Goal: Task Accomplishment & Management: Complete application form

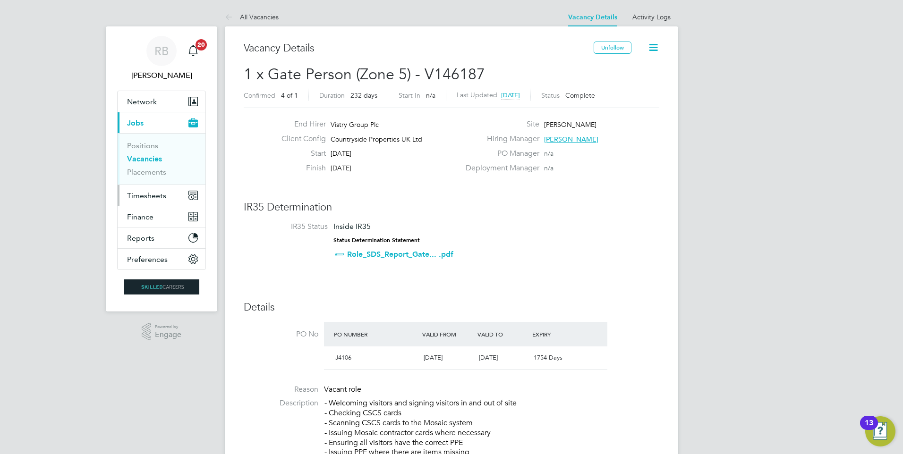
drag, startPoint x: 156, startPoint y: 194, endPoint x: 155, endPoint y: 189, distance: 4.8
click at [157, 191] on span "Timesheets" at bounding box center [146, 195] width 39 height 9
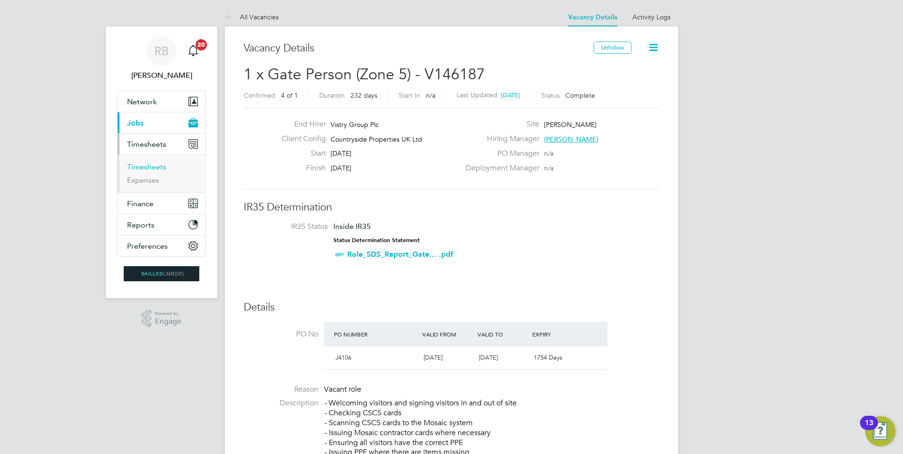
click at [159, 166] on link "Timesheets" at bounding box center [146, 167] width 39 height 9
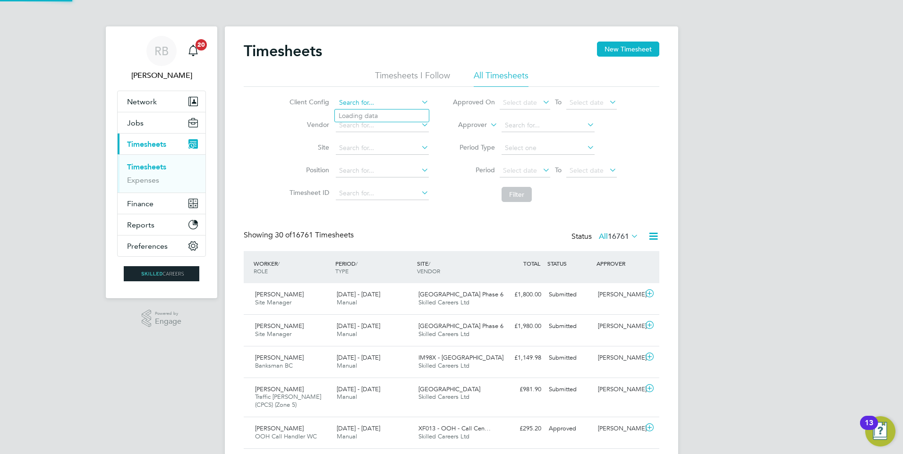
click at [368, 97] on input at bounding box center [382, 102] width 93 height 13
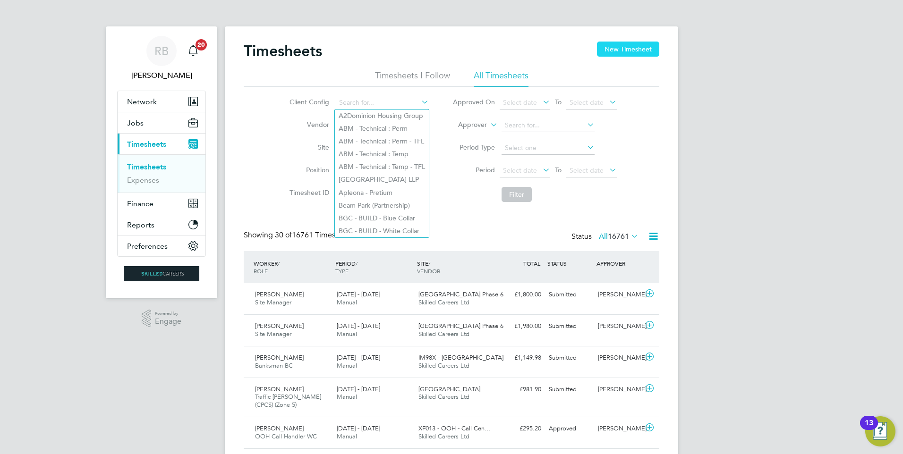
drag, startPoint x: 607, startPoint y: 44, endPoint x: 603, endPoint y: 44, distance: 4.7
click at [609, 44] on button "New Timesheet" at bounding box center [628, 49] width 62 height 15
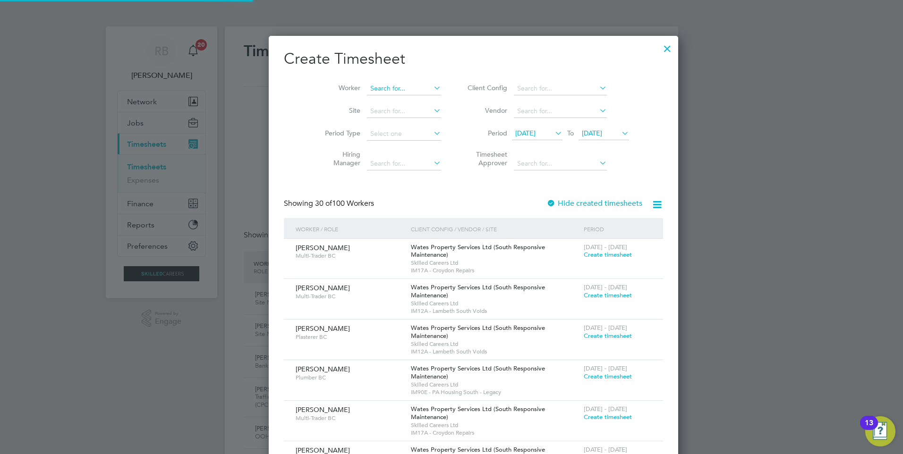
click at [367, 91] on input at bounding box center [404, 88] width 74 height 13
click at [514, 85] on input at bounding box center [560, 88] width 93 height 13
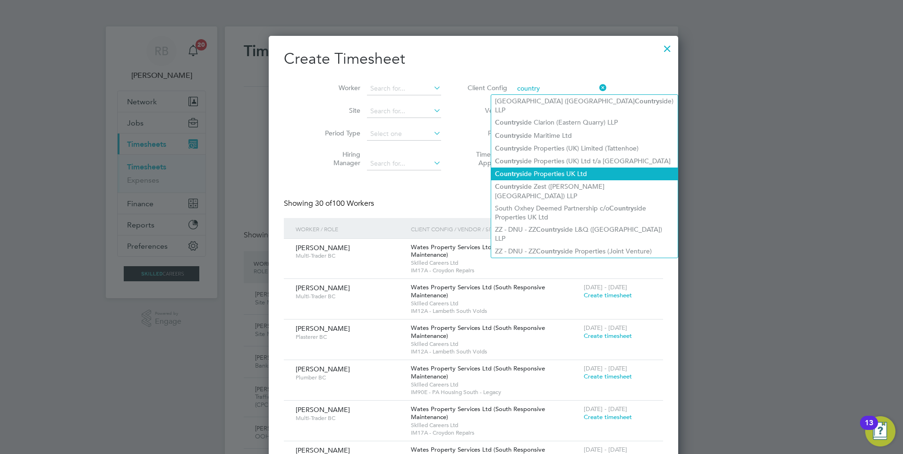
click at [557, 168] on li "Country side Properties UK Ltd" at bounding box center [584, 174] width 187 height 13
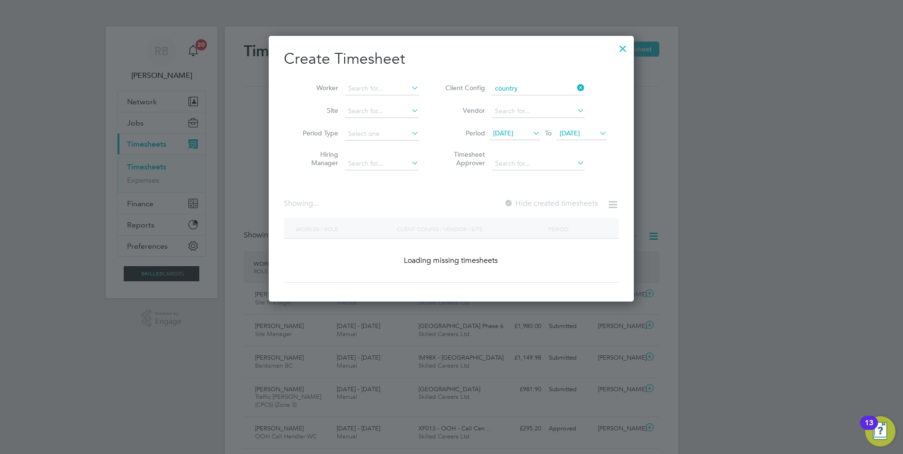
type input "Countryside Properties UK Ltd"
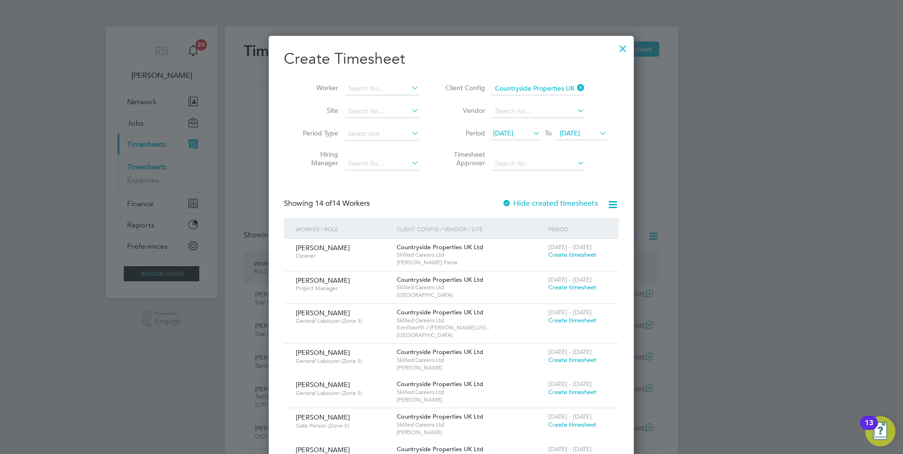
click at [572, 252] on span "Create timesheet" at bounding box center [572, 255] width 48 height 8
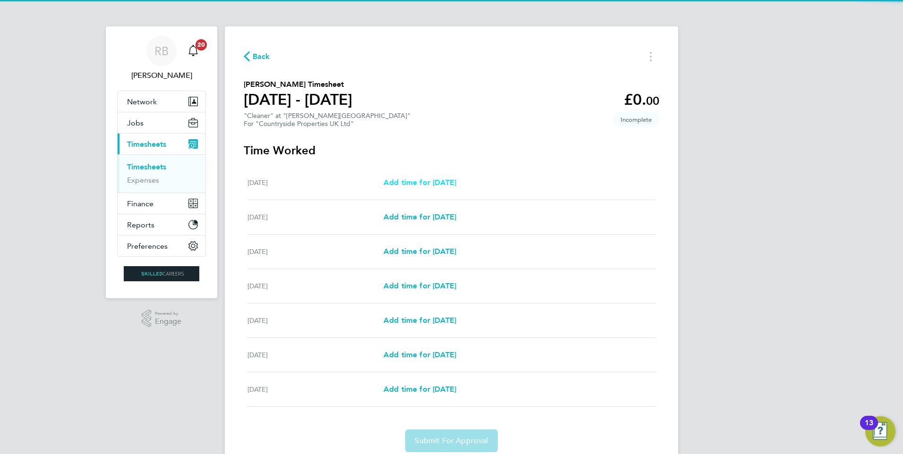
click at [430, 180] on span "Add time for [DATE]" at bounding box center [420, 182] width 73 height 9
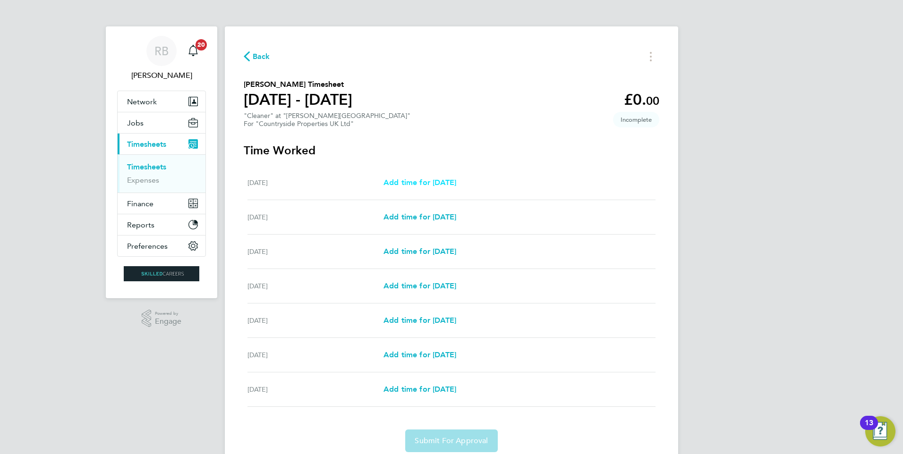
select select "30"
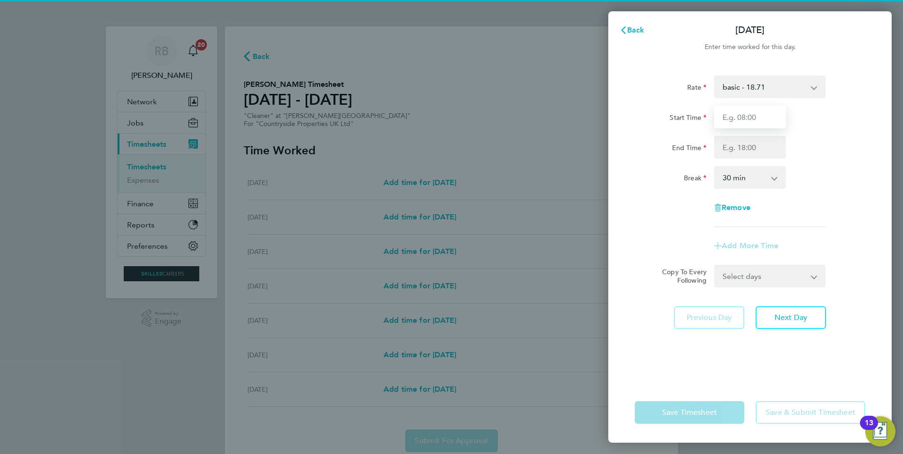
click at [760, 117] on input "Start Time" at bounding box center [750, 117] width 72 height 23
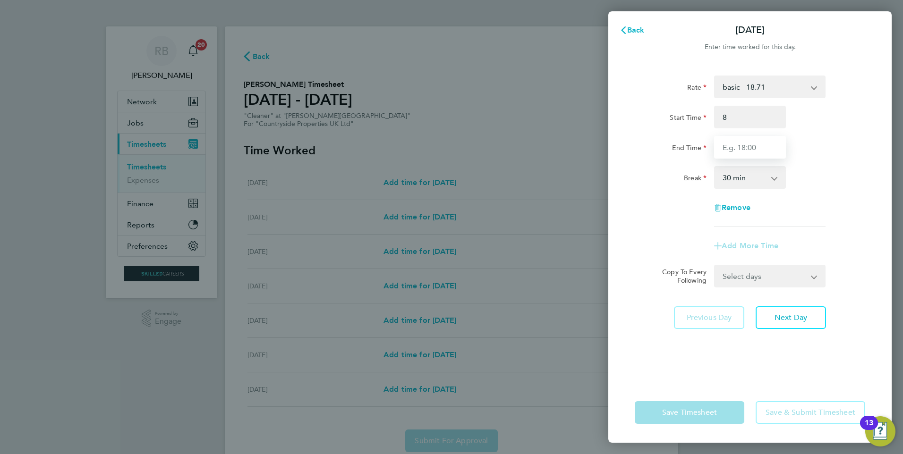
type input "08:00"
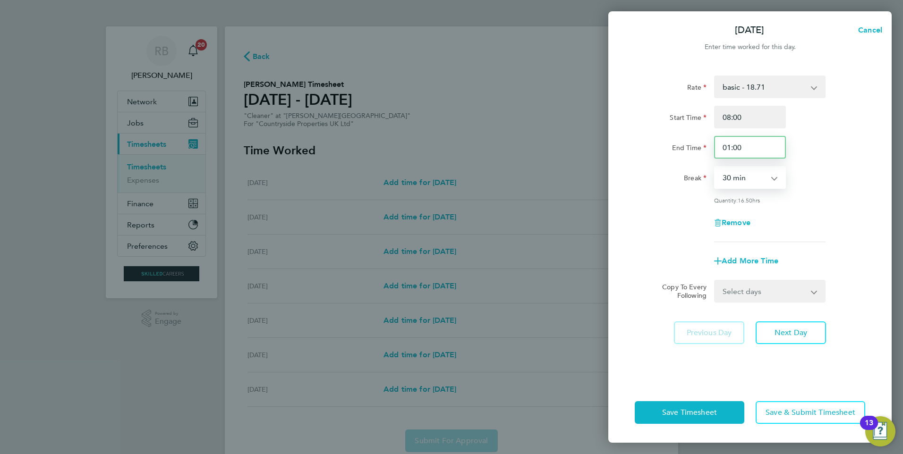
drag, startPoint x: 750, startPoint y: 152, endPoint x: 212, endPoint y: 61, distance: 545.6
click at [561, 124] on div "[DATE] Cancel Enter time worked for this day. Rate basic - 18.71 Start Time 08:…" at bounding box center [451, 227] width 903 height 454
type input "11:00"
drag, startPoint x: 665, startPoint y: 195, endPoint x: 728, endPoint y: 201, distance: 63.6
click at [665, 195] on div "Rate basic - 18.71 Start Time 08:00 End Time 11:00 Break 0 min 15 min 30 min 45…" at bounding box center [750, 159] width 231 height 167
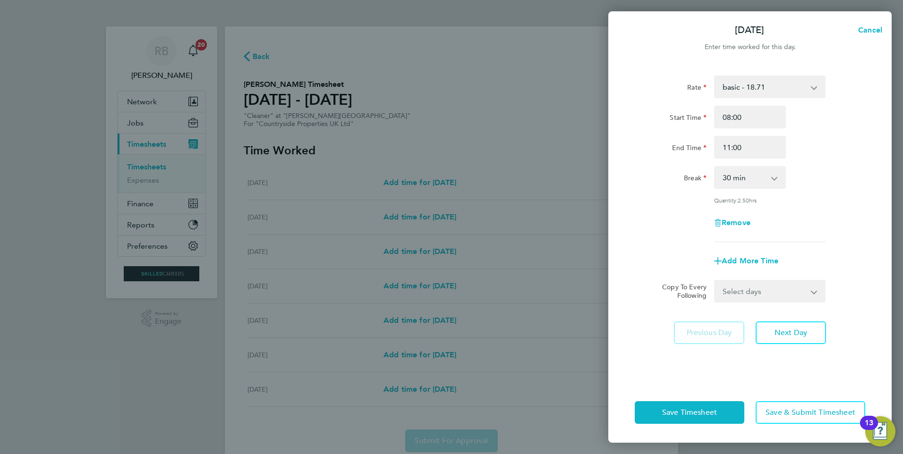
click at [764, 286] on select "Select days Day Weekday (Mon-Fri) Weekend (Sat-Sun) [DATE] [DATE] [DATE] [DATE]…" at bounding box center [764, 291] width 99 height 21
click at [745, 173] on select "0 min 15 min 30 min 45 min 60 min 75 min 90 min" at bounding box center [744, 177] width 59 height 21
select select "0"
click at [715, 167] on select "0 min 15 min 30 min 45 min 60 min 75 min 90 min" at bounding box center [744, 177] width 59 height 21
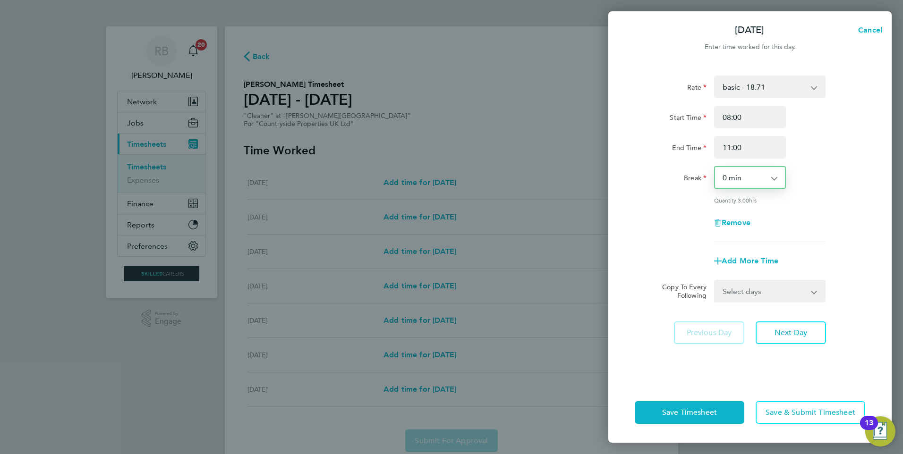
click at [752, 284] on select "Select days Day Weekday (Mon-Fri) Weekend (Sat-Sun) [DATE] [DATE] [DATE] [DATE]…" at bounding box center [764, 291] width 99 height 21
select select "WED"
click at [715, 281] on select "Select days Day Weekday (Mon-Fri) Weekend (Sat-Sun) [DATE] [DATE] [DATE] [DATE]…" at bounding box center [764, 291] width 99 height 21
select select "[DATE]"
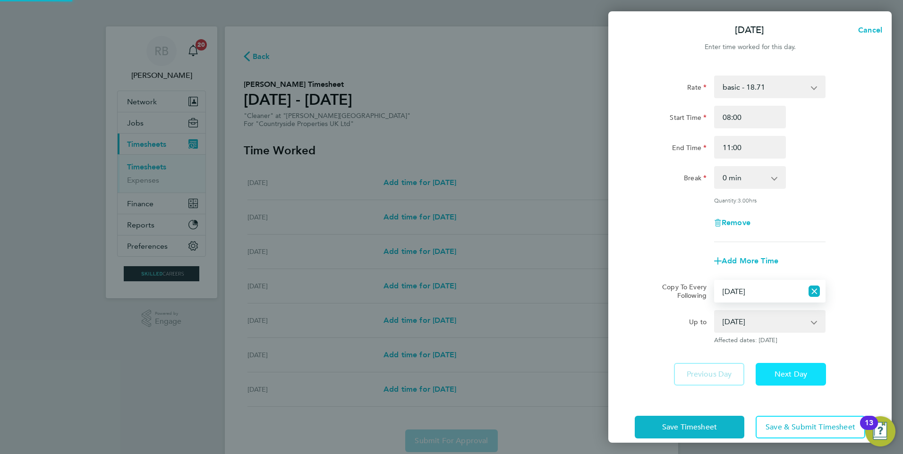
click at [788, 370] on span "Next Day" at bounding box center [791, 374] width 33 height 9
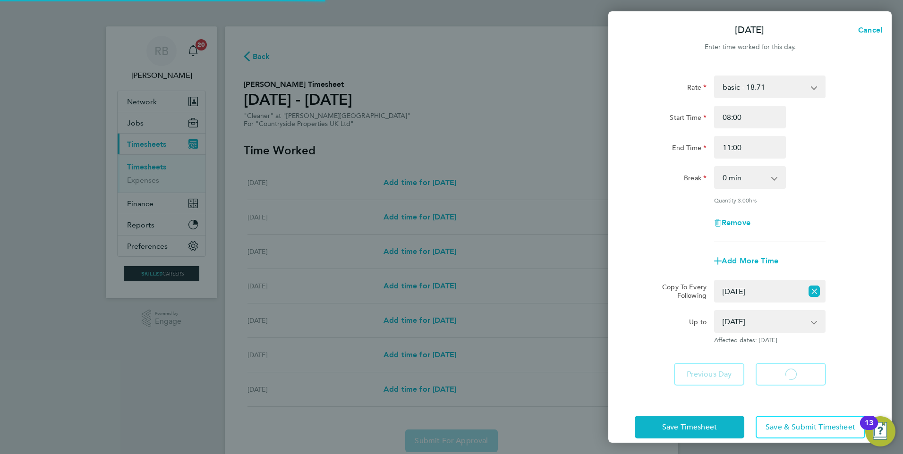
select select "30"
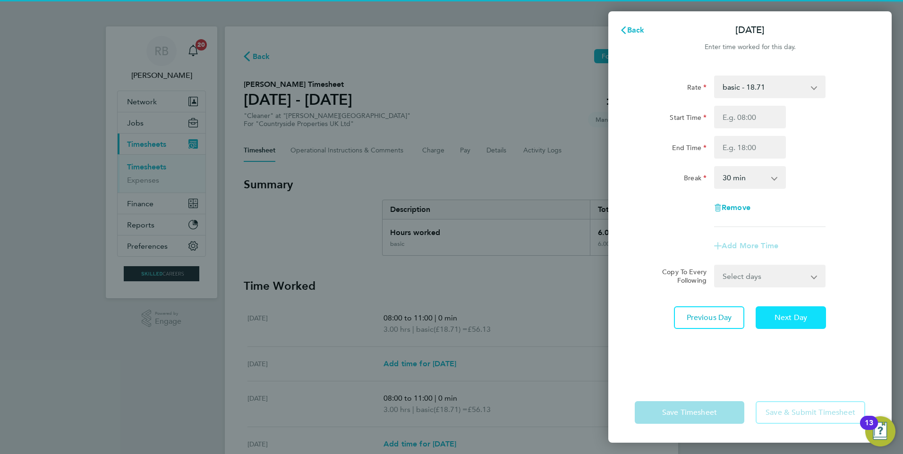
click at [800, 312] on button "Next Day" at bounding box center [791, 318] width 70 height 23
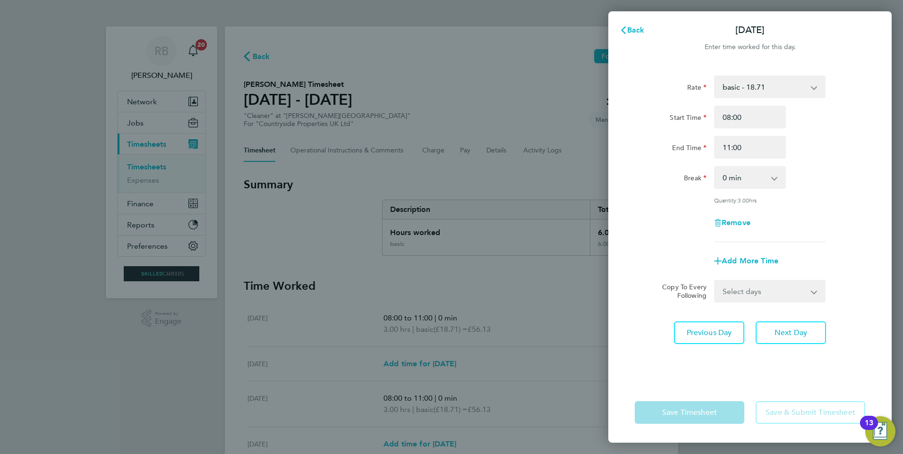
click at [783, 300] on select "Select days Day Weekday (Mon-Fri) Weekend (Sat-Sun) [DATE] [DATE] [DATE] [DATE]" at bounding box center [764, 291] width 99 height 21
select select "FRI"
click at [715, 281] on select "Select days Day Weekday (Mon-Fri) Weekend (Sat-Sun) [DATE] [DATE] [DATE] [DATE]" at bounding box center [764, 291] width 99 height 21
select select "[DATE]"
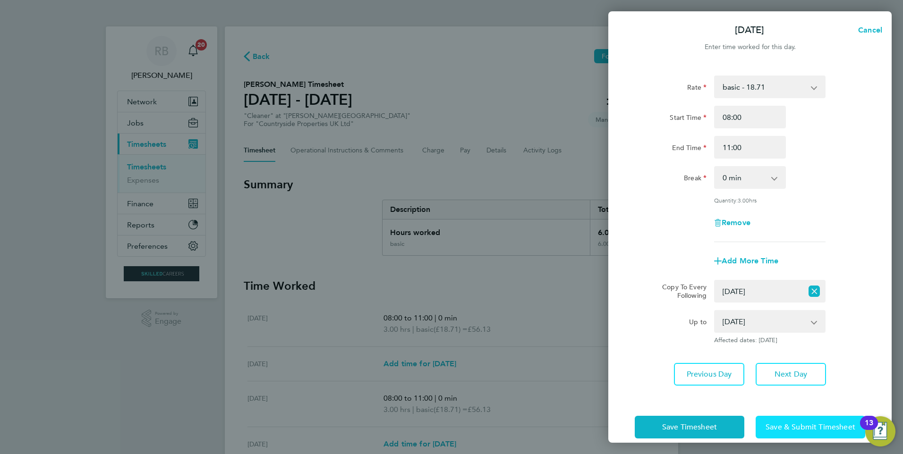
drag, startPoint x: 801, startPoint y: 423, endPoint x: 791, endPoint y: 424, distance: 9.5
click at [797, 426] on span "Save & Submit Timesheet" at bounding box center [811, 427] width 90 height 9
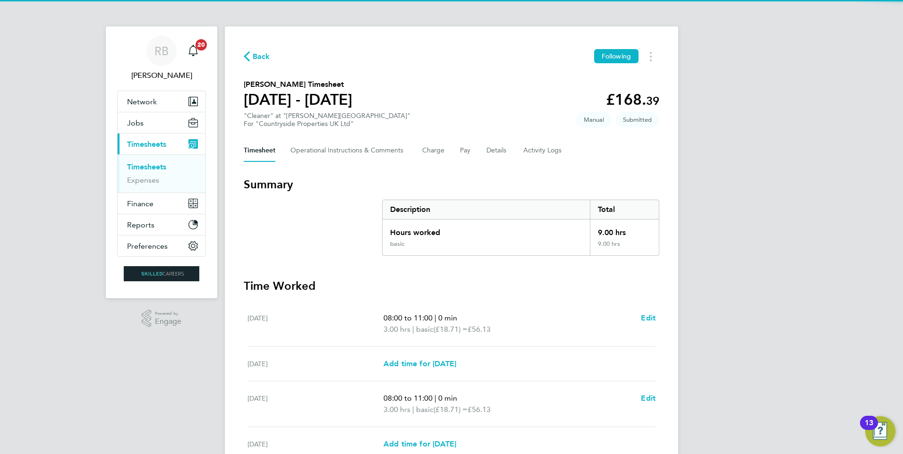
click at [137, 161] on ul "Timesheets Expenses" at bounding box center [162, 173] width 88 height 38
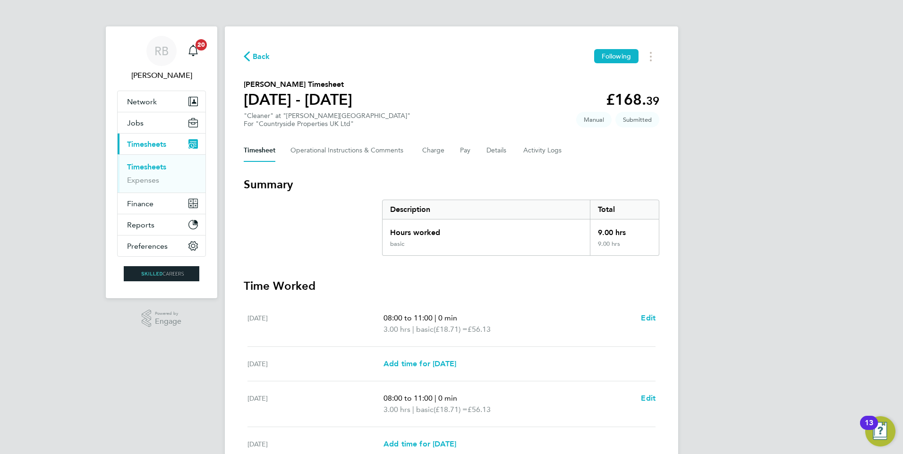
click at [139, 164] on link "Timesheets" at bounding box center [146, 167] width 39 height 9
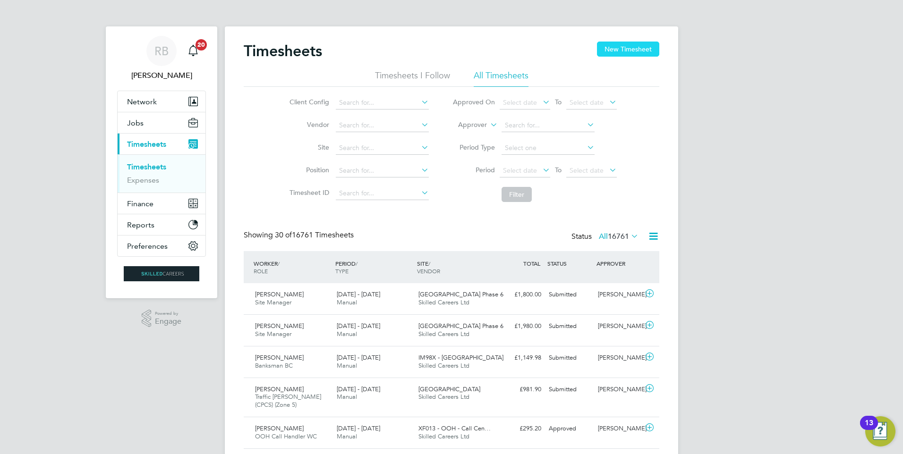
click at [629, 51] on button "New Timesheet" at bounding box center [628, 49] width 62 height 15
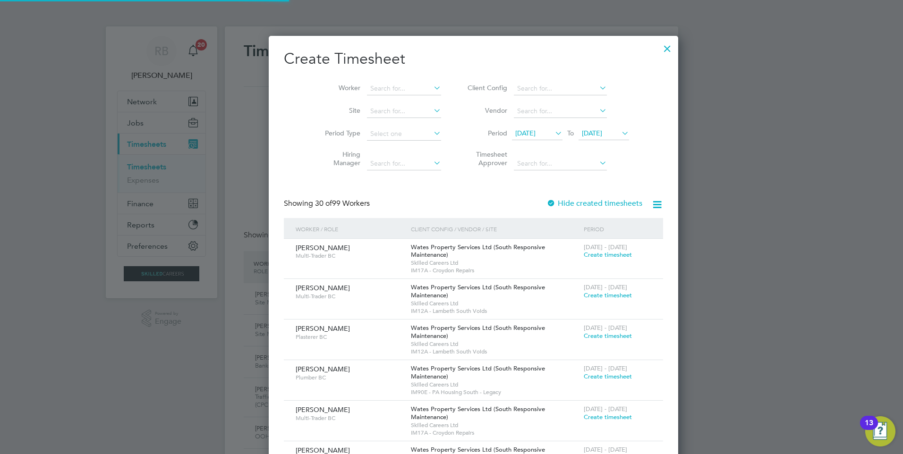
click at [512, 139] on span "[DATE]" at bounding box center [537, 134] width 51 height 13
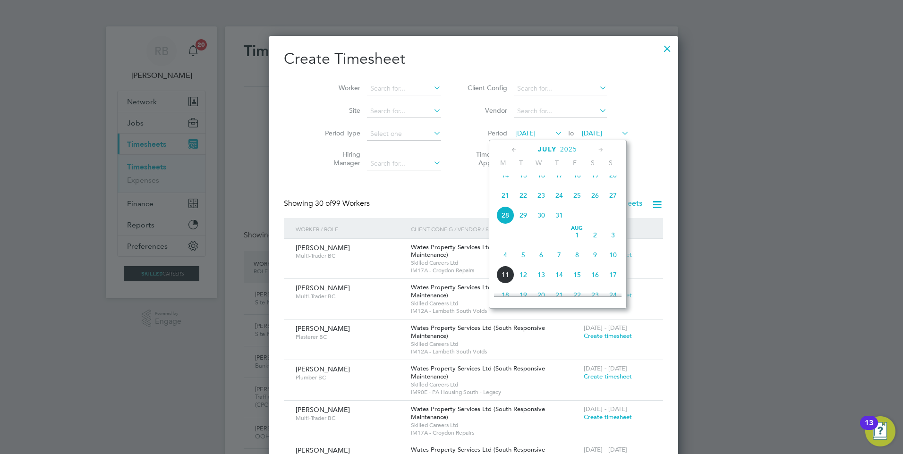
click at [506, 264] on span "4" at bounding box center [505, 255] width 18 height 18
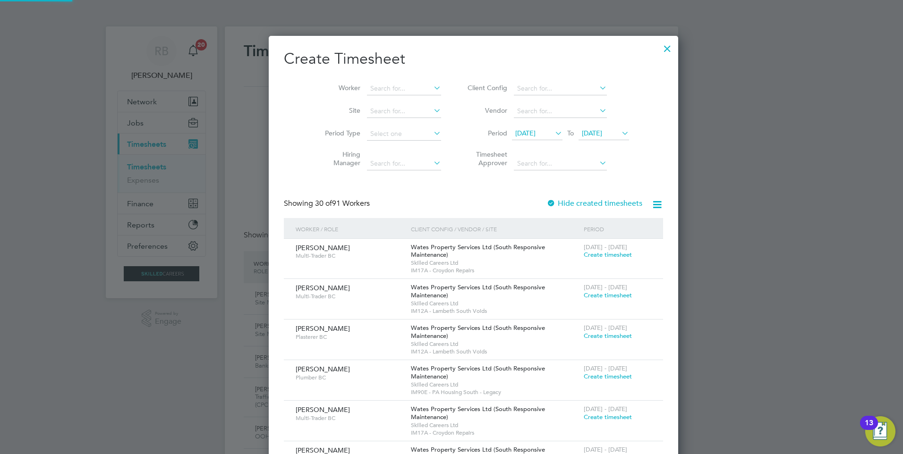
click at [579, 128] on span "[DATE]" at bounding box center [604, 134] width 51 height 13
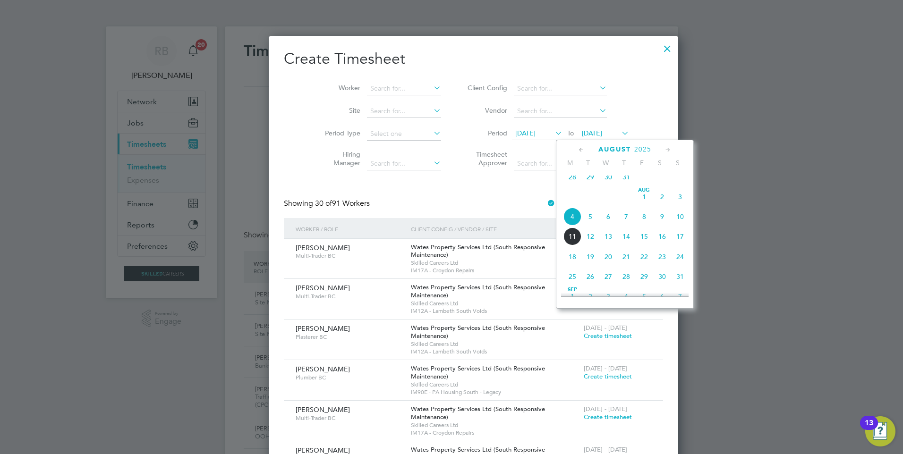
drag, startPoint x: 682, startPoint y: 223, endPoint x: 661, endPoint y: 218, distance: 21.5
click at [681, 223] on span "10" at bounding box center [680, 217] width 18 height 18
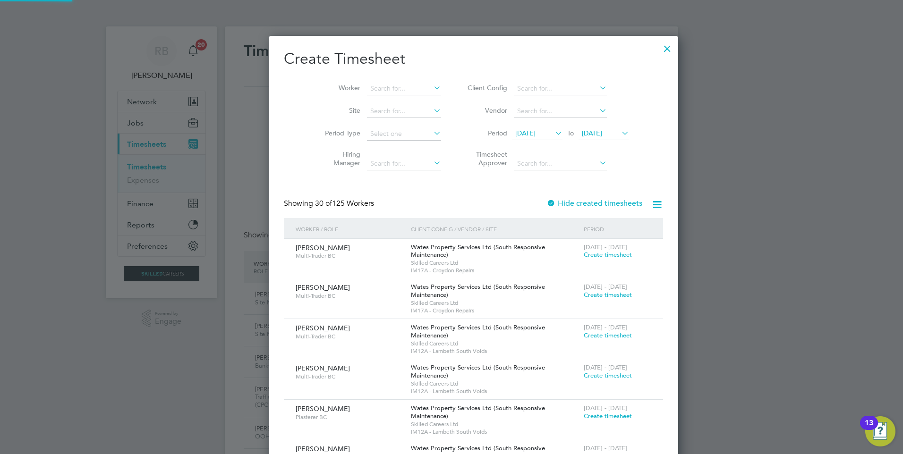
click at [513, 81] on li "Client Config" at bounding box center [547, 88] width 188 height 23
click at [514, 86] on input at bounding box center [560, 88] width 93 height 13
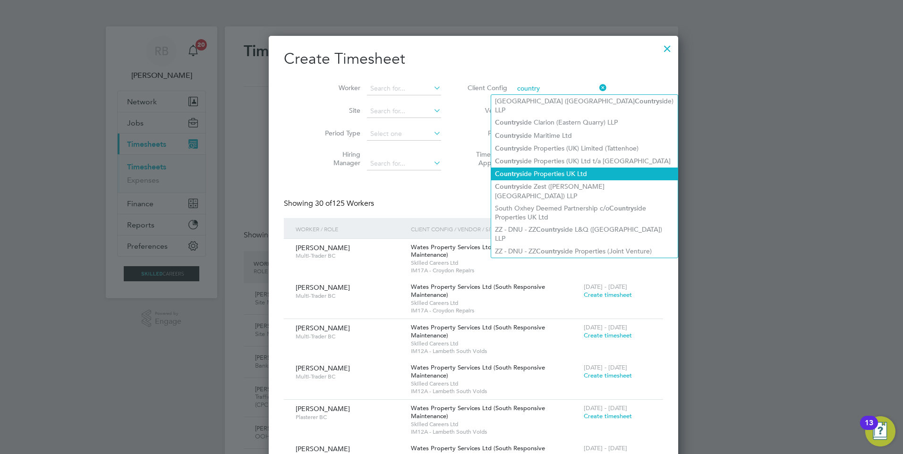
click at [563, 168] on li "Country side Properties UK Ltd" at bounding box center [584, 174] width 187 height 13
type input "Countryside Properties UK Ltd"
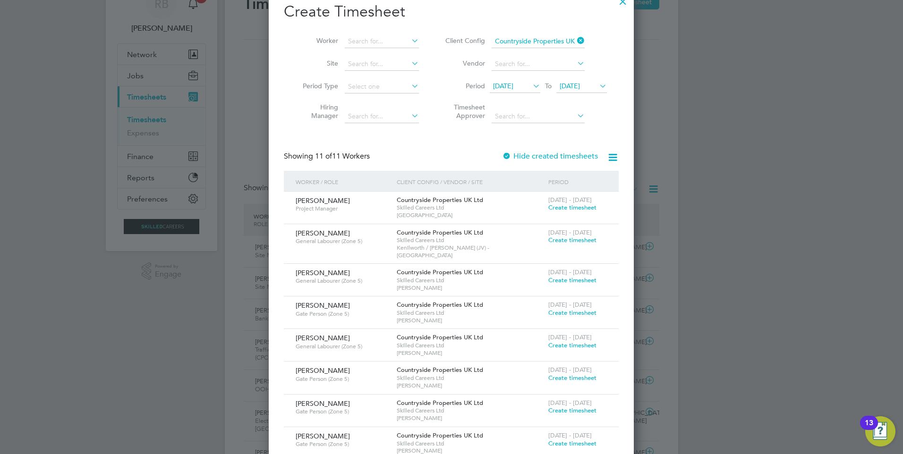
click at [580, 240] on span "Create timesheet" at bounding box center [572, 240] width 48 height 8
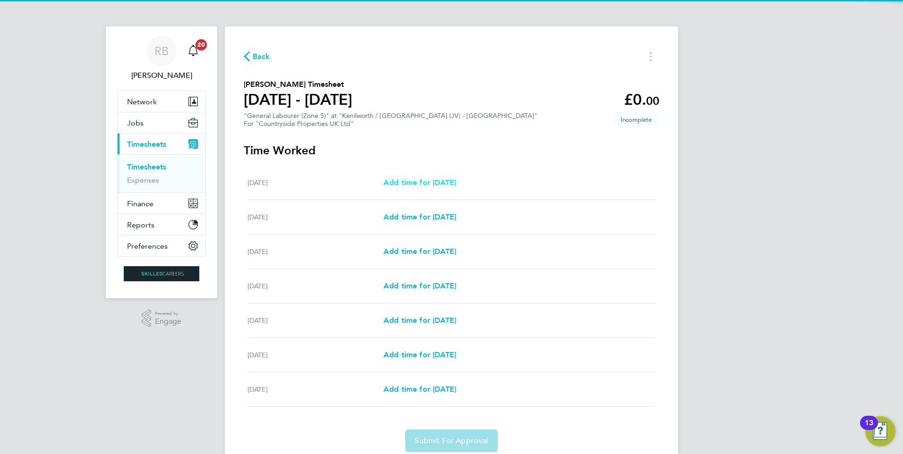
click at [446, 180] on span "Add time for [DATE]" at bounding box center [420, 182] width 73 height 9
select select "30"
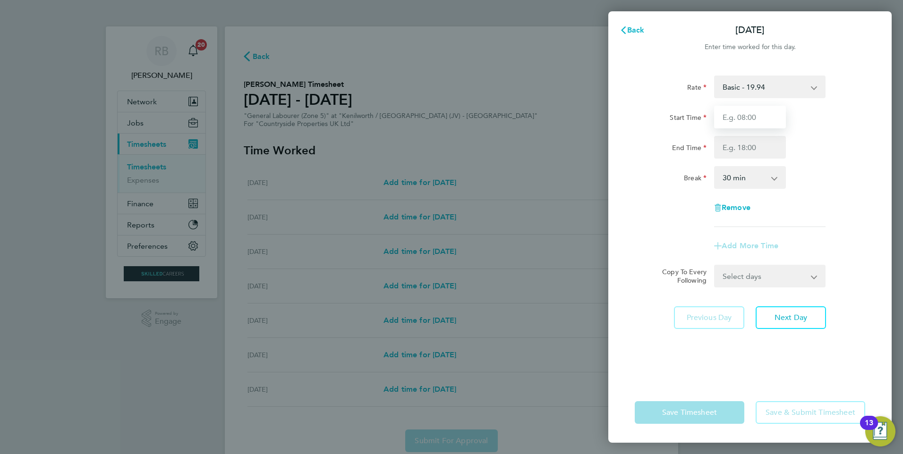
click at [745, 115] on input "Start Time" at bounding box center [750, 117] width 72 height 23
type input "07:30"
type input "16:30"
click at [838, 193] on div "Rate Basic - 19.94 Start Time 07:30 End Time 16:30 Break 0 min 15 min 30 min 45…" at bounding box center [750, 152] width 231 height 152
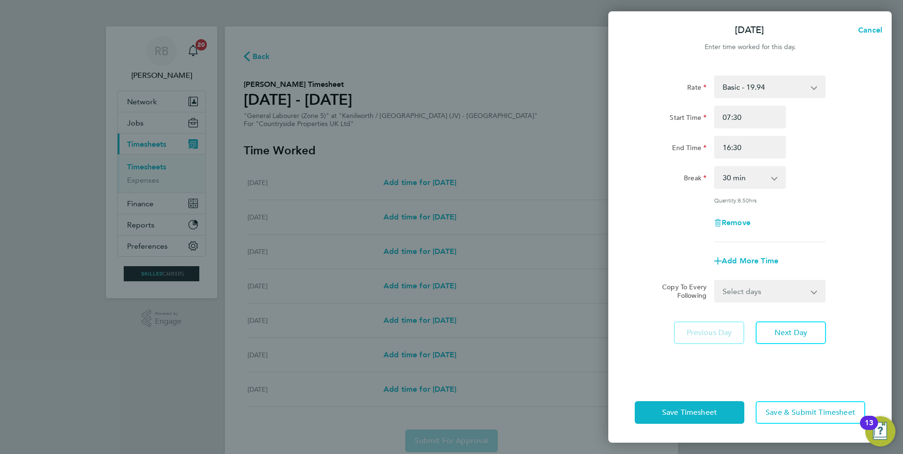
click at [784, 289] on select "Select days Day Weekday (Mon-Fri) Weekend (Sat-Sun) [DATE] [DATE] [DATE] [DATE]…" at bounding box center [764, 291] width 99 height 21
select select "WEEKDAY"
click at [715, 281] on select "Select days Day Weekday (Mon-Fri) Weekend (Sat-Sun) [DATE] [DATE] [DATE] [DATE]…" at bounding box center [764, 291] width 99 height 21
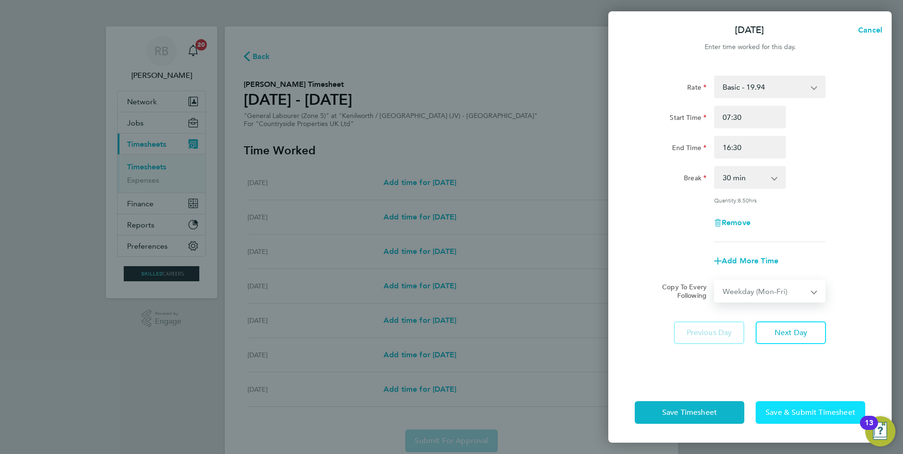
select select "[DATE]"
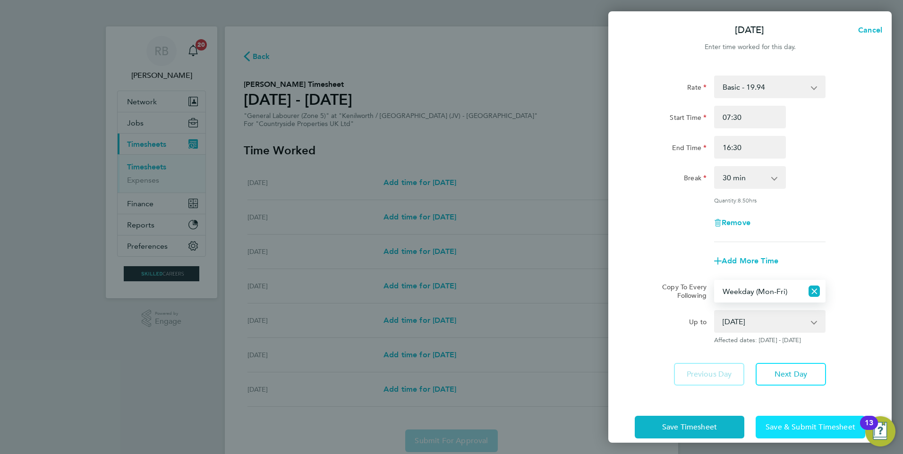
click at [811, 428] on span "Save & Submit Timesheet" at bounding box center [811, 427] width 90 height 9
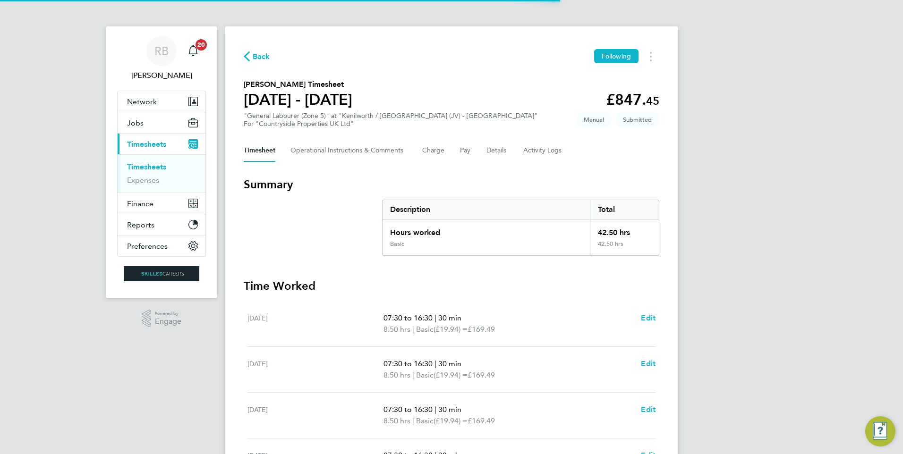
click at [150, 168] on link "Timesheets" at bounding box center [146, 167] width 39 height 9
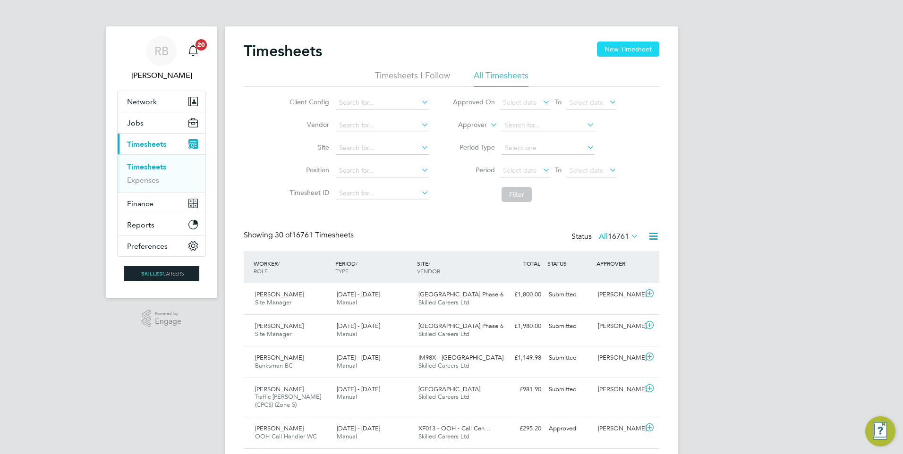
click at [619, 43] on button "New Timesheet" at bounding box center [628, 49] width 62 height 15
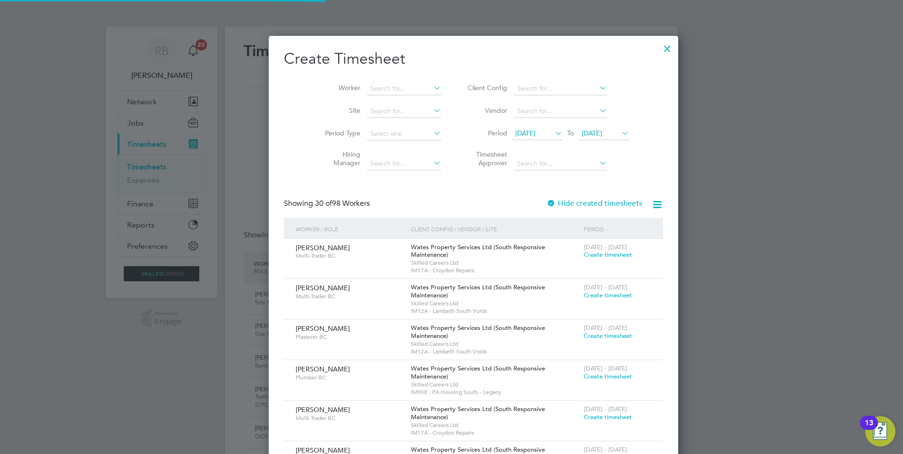
click at [515, 134] on span "[DATE]" at bounding box center [525, 133] width 20 height 9
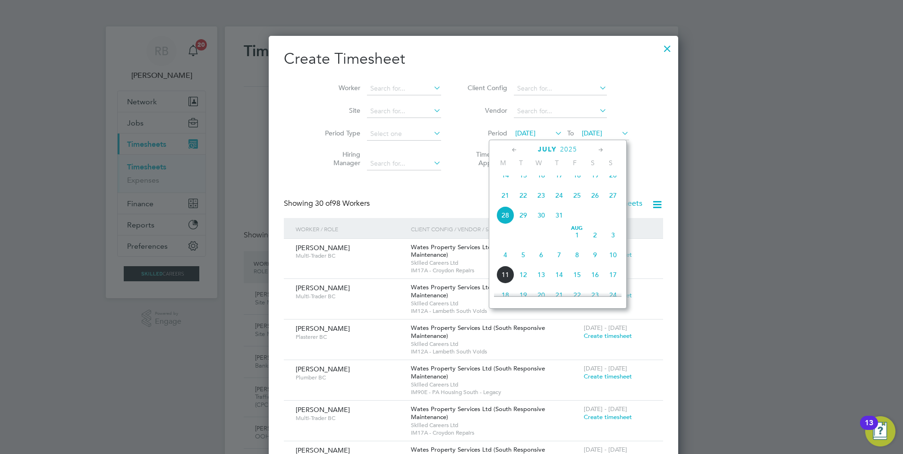
click at [504, 262] on span "4" at bounding box center [505, 255] width 18 height 18
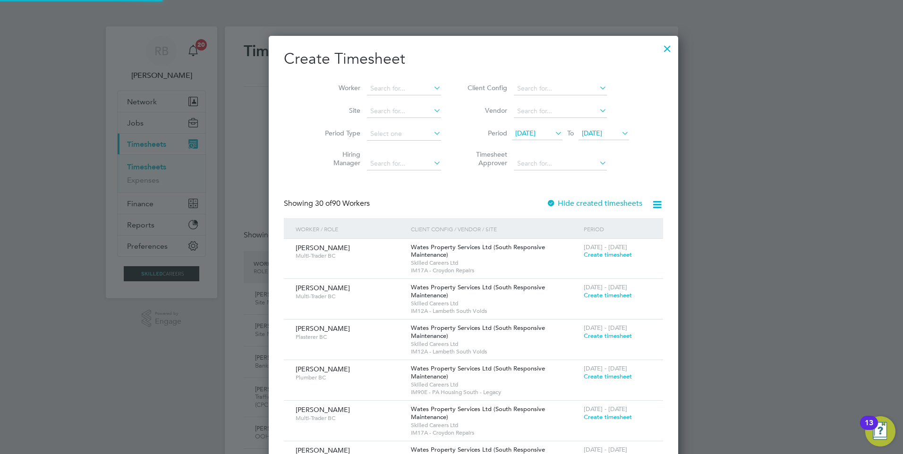
click at [582, 132] on span "[DATE]" at bounding box center [592, 133] width 20 height 9
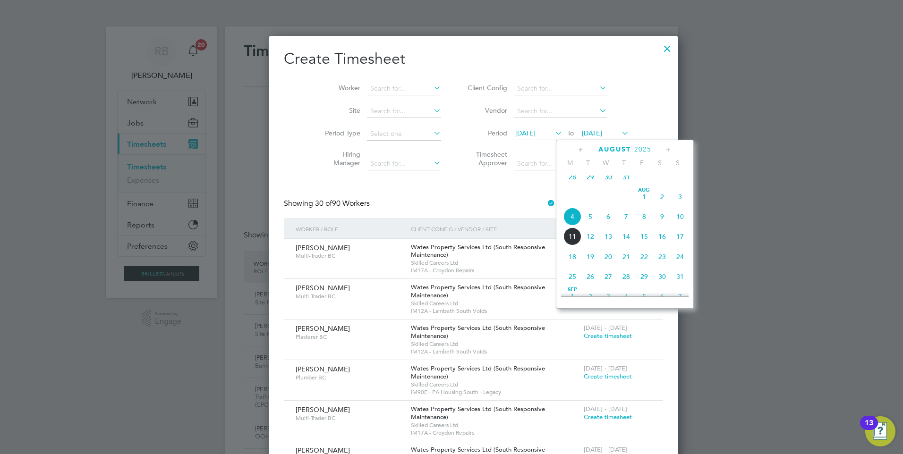
click at [683, 221] on span "10" at bounding box center [680, 217] width 18 height 18
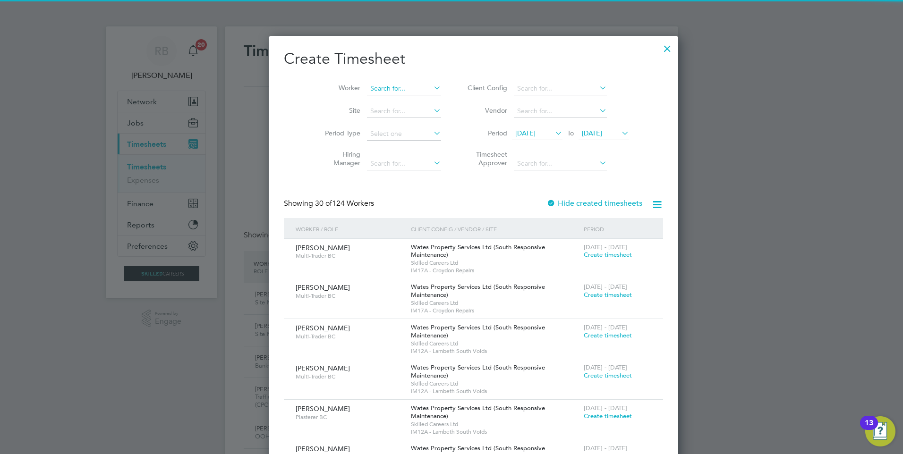
click at [391, 86] on input at bounding box center [404, 88] width 74 height 13
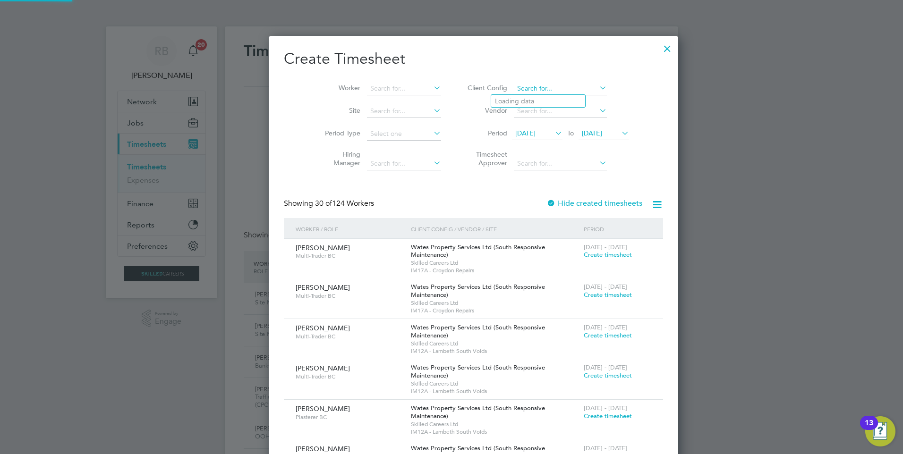
click at [524, 94] on input at bounding box center [560, 88] width 93 height 13
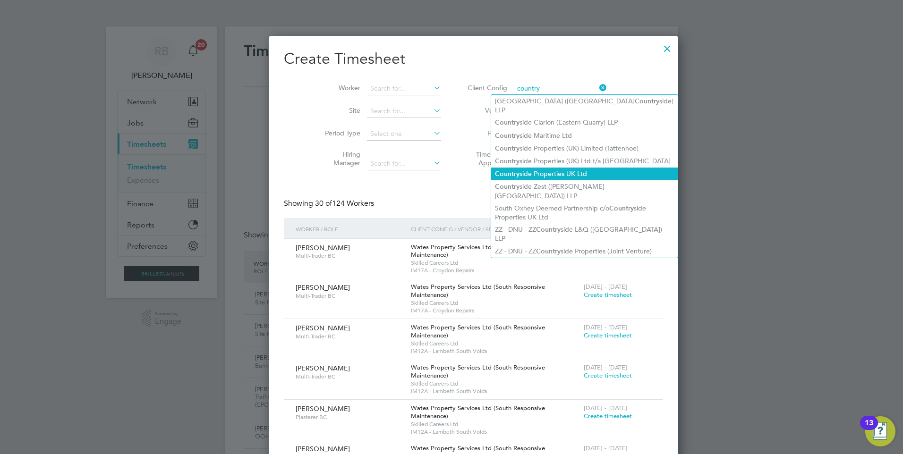
click at [634, 168] on li "Country side Properties UK Ltd" at bounding box center [584, 174] width 187 height 13
type input "Countryside Properties UK Ltd"
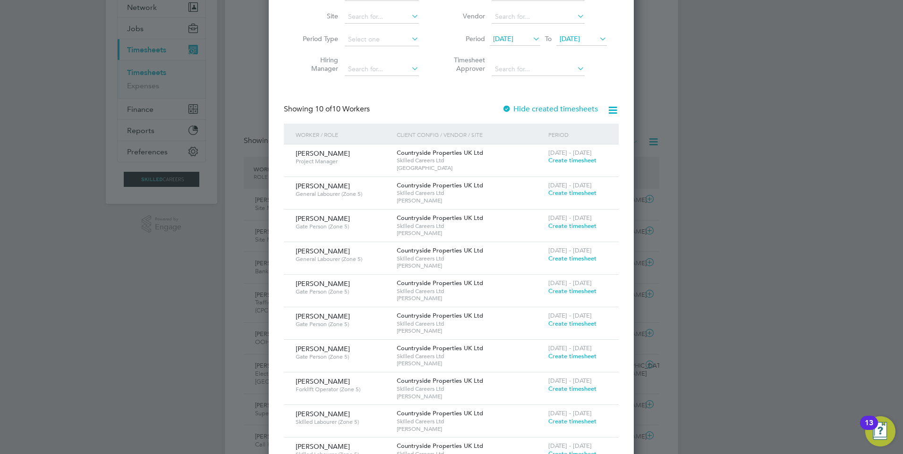
click at [567, 293] on span "Create timesheet" at bounding box center [572, 291] width 48 height 8
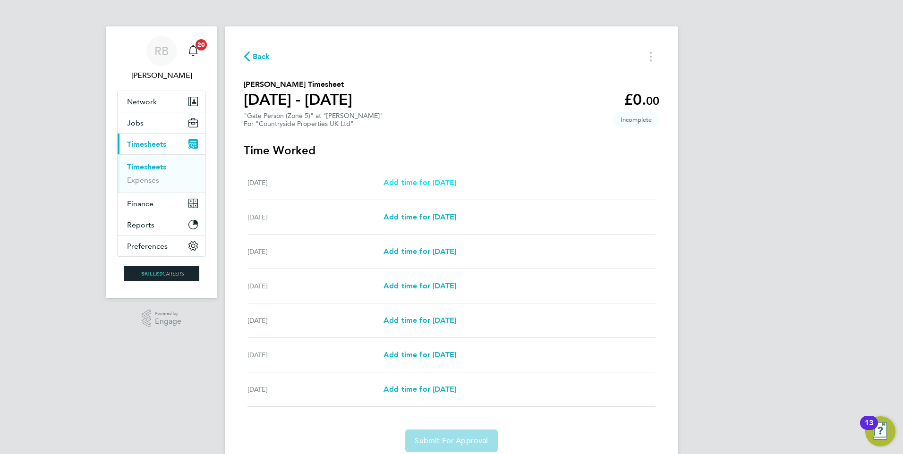
click at [453, 183] on span "Add time for [DATE]" at bounding box center [420, 182] width 73 height 9
select select "30"
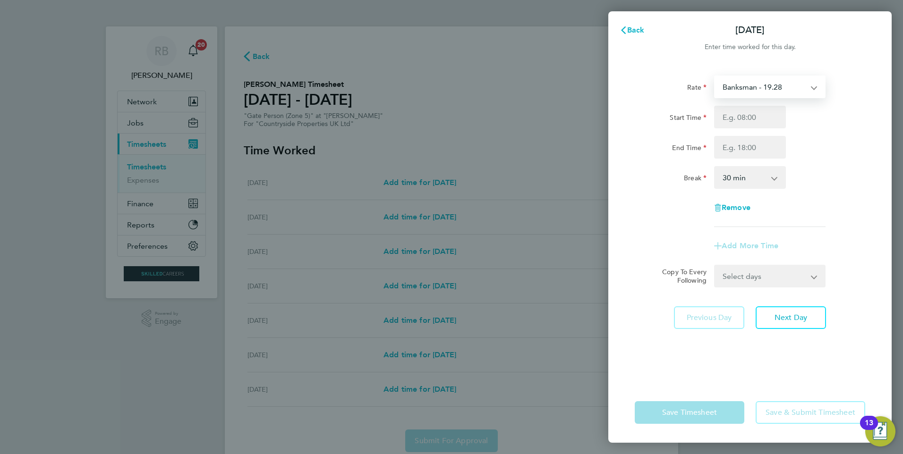
click at [764, 88] on select "Banksman - 19.28" at bounding box center [764, 87] width 98 height 21
click at [763, 88] on select "Banksman - 19.28" at bounding box center [764, 87] width 98 height 21
click at [740, 112] on input "Start Time" at bounding box center [750, 117] width 72 height 23
type input "06:30"
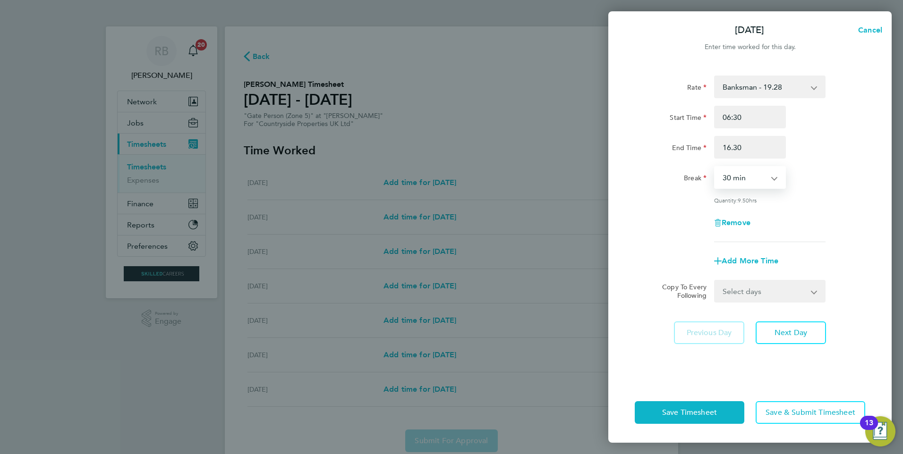
type input "16:30"
click at [766, 276] on form "[PERSON_NAME] - 19.28 Start Time 06:30 End Time 16:30 Break 0 min 15 min 30 min…" at bounding box center [750, 189] width 231 height 227
drag, startPoint x: 767, startPoint y: 285, endPoint x: 778, endPoint y: 298, distance: 17.1
click at [767, 285] on select "Select days Day Weekday (Mon-Fri) Weekend (Sat-Sun) [DATE] [DATE] [DATE] [DATE]…" at bounding box center [764, 291] width 99 height 21
select select "WEEKDAY"
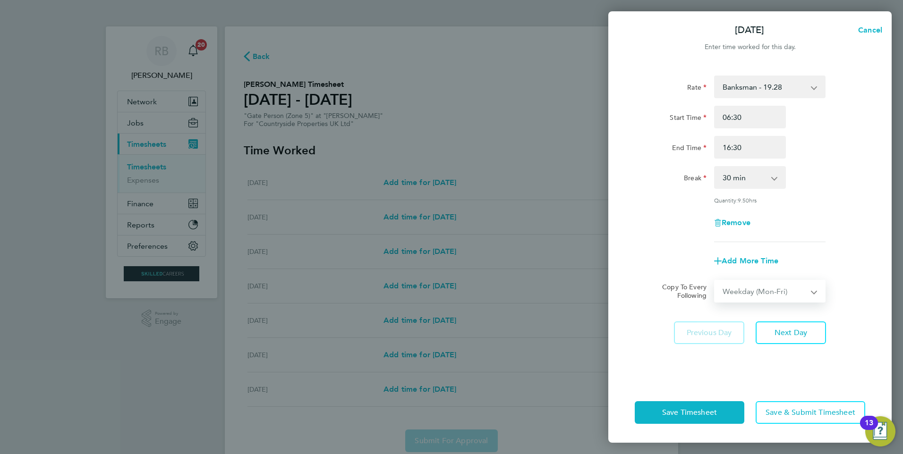
click at [715, 281] on select "Select days Day Weekday (Mon-Fri) Weekend (Sat-Sun) [DATE] [DATE] [DATE] [DATE]…" at bounding box center [764, 291] width 99 height 21
select select "[DATE]"
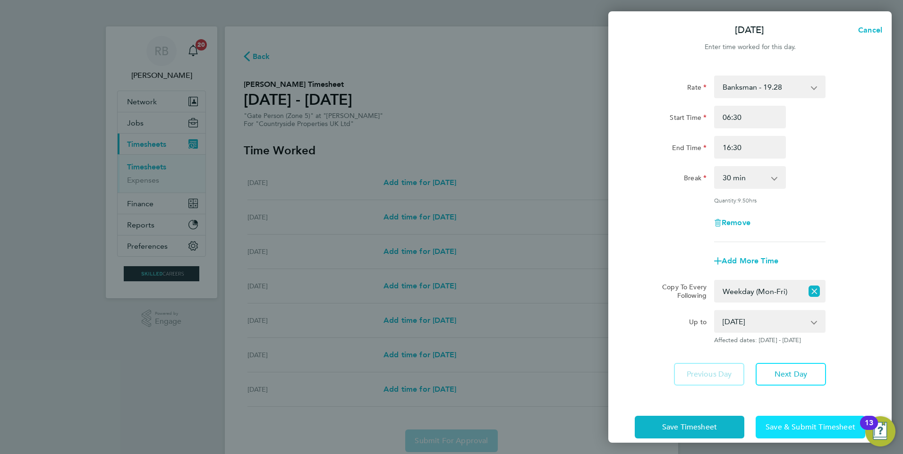
click at [804, 428] on span "Save & Submit Timesheet" at bounding box center [811, 427] width 90 height 9
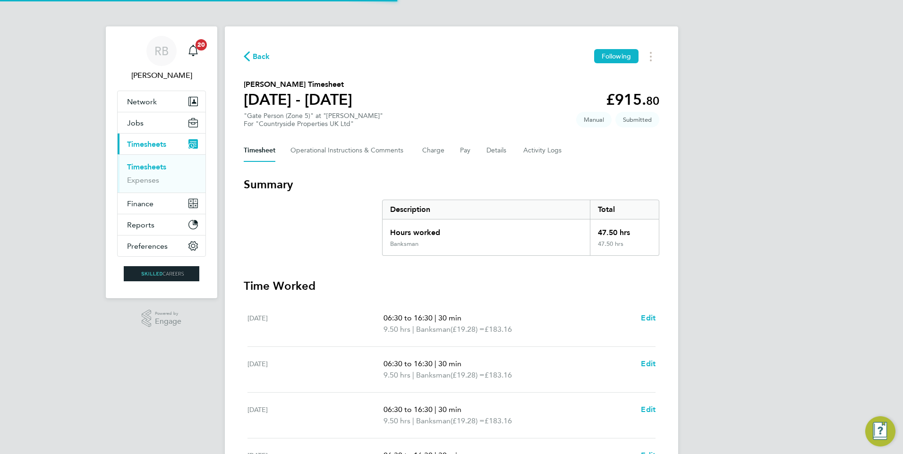
click at [158, 165] on link "Timesheets" at bounding box center [146, 167] width 39 height 9
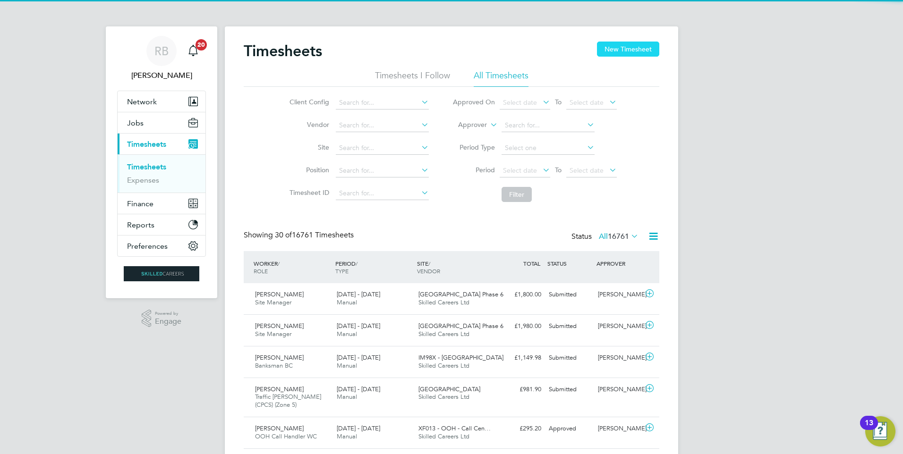
click at [617, 46] on button "New Timesheet" at bounding box center [628, 49] width 62 height 15
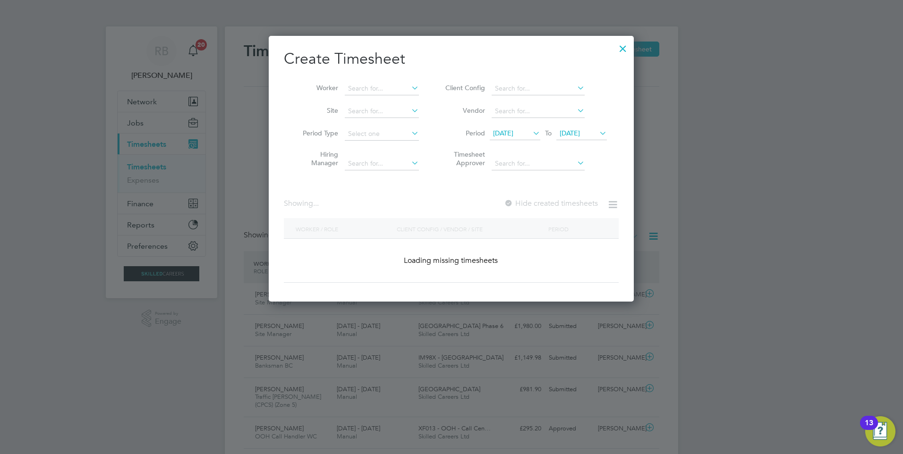
drag, startPoint x: 512, startPoint y: 131, endPoint x: 498, endPoint y: 158, distance: 30.4
click at [511, 131] on span "[DATE]" at bounding box center [503, 133] width 20 height 9
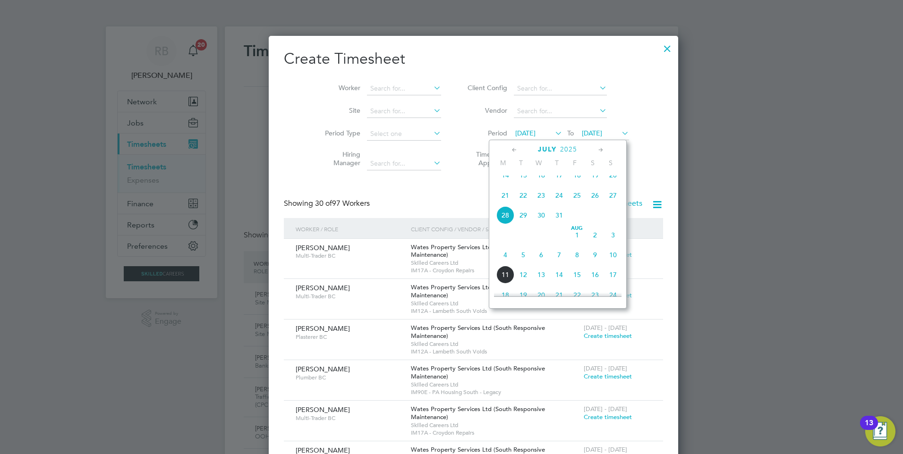
click at [506, 264] on span "4" at bounding box center [505, 255] width 18 height 18
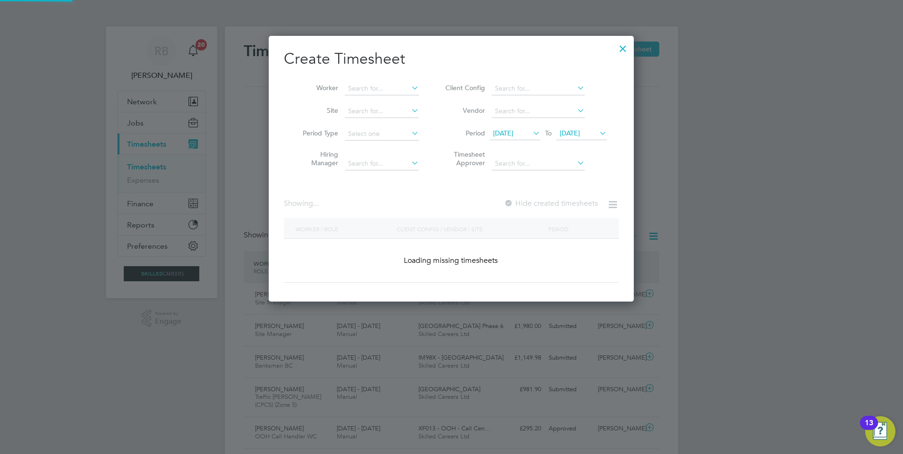
click at [572, 132] on span "[DATE]" at bounding box center [570, 133] width 20 height 9
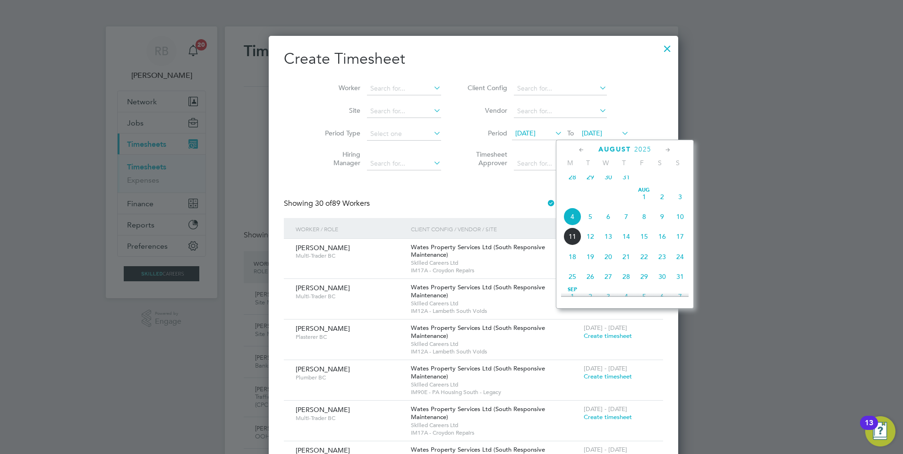
click at [680, 221] on span "10" at bounding box center [680, 217] width 18 height 18
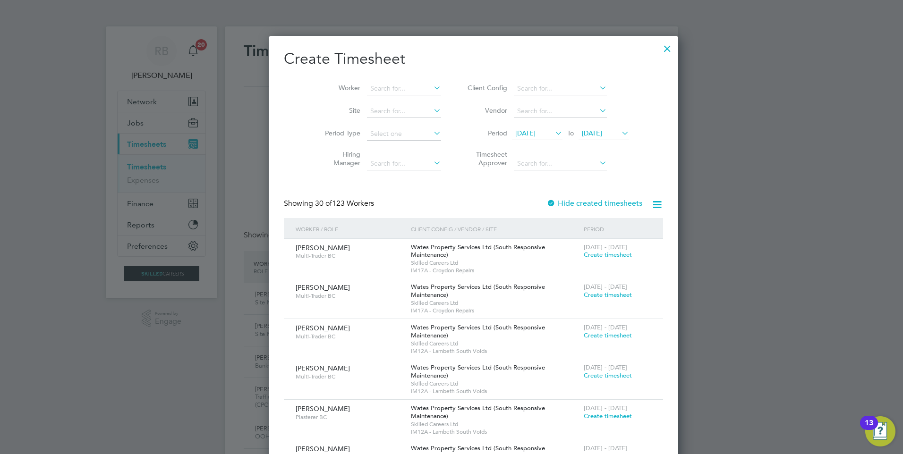
click at [515, 81] on li "Client Config" at bounding box center [547, 88] width 188 height 23
click at [516, 85] on input at bounding box center [560, 88] width 93 height 13
click at [577, 168] on li "Country side Properties UK Ltd" at bounding box center [584, 174] width 187 height 13
type input "Countryside Properties UK Ltd"
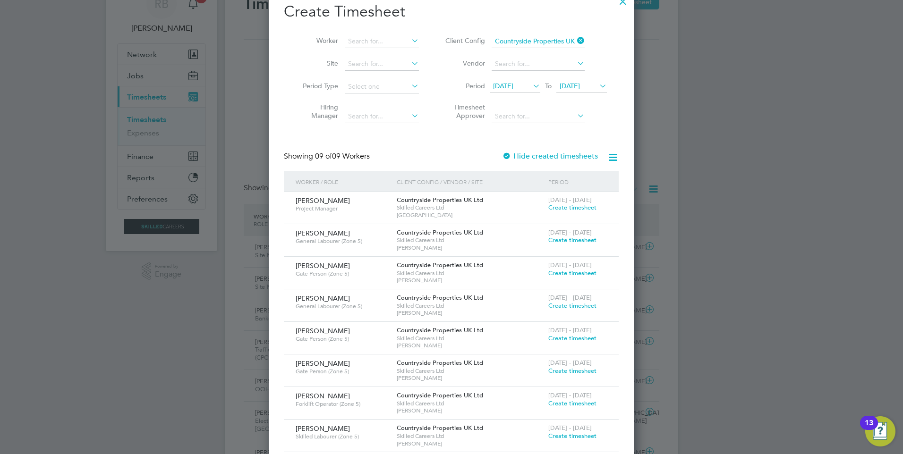
click at [572, 369] on span "Create timesheet" at bounding box center [572, 371] width 48 height 8
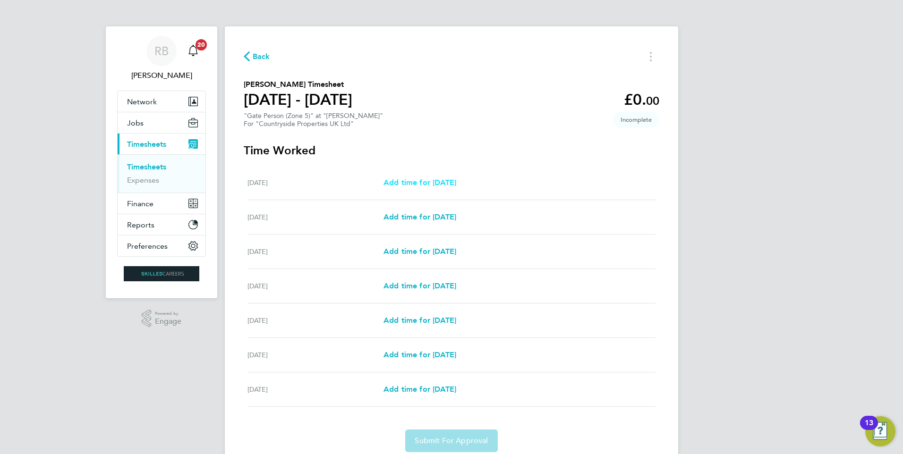
click at [456, 180] on span "Add time for [DATE]" at bounding box center [420, 182] width 73 height 9
select select "30"
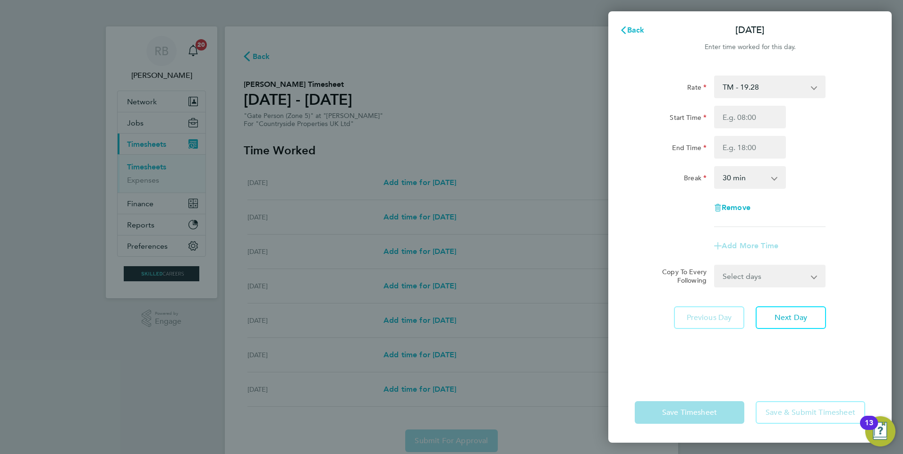
click at [744, 130] on div "Start Time End Time" at bounding box center [750, 132] width 238 height 53
click at [744, 122] on input "Start Time" at bounding box center [750, 117] width 72 height 23
type input "07:30"
type input "16:30"
drag, startPoint x: 573, startPoint y: 117, endPoint x: 494, endPoint y: 101, distance: 81.4
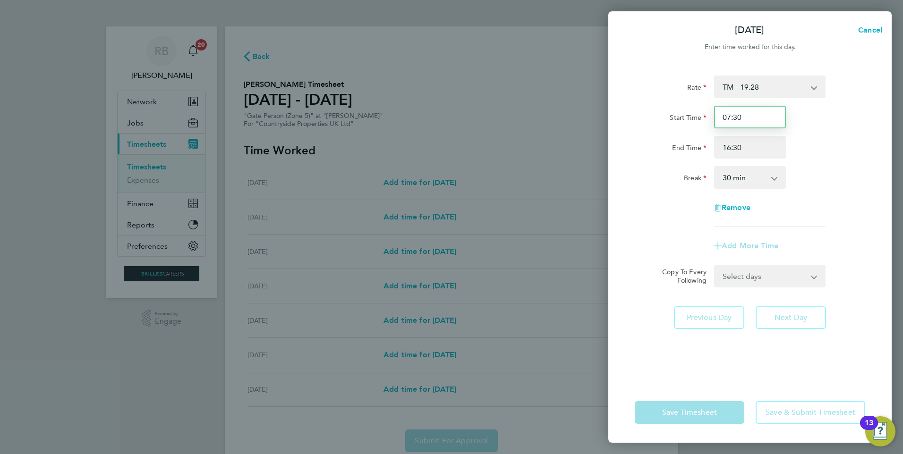
click at [494, 101] on div "[DATE] Cancel Enter time worked for this day. Rate TM - 19.28 Start Time 07:30 …" at bounding box center [451, 227] width 903 height 454
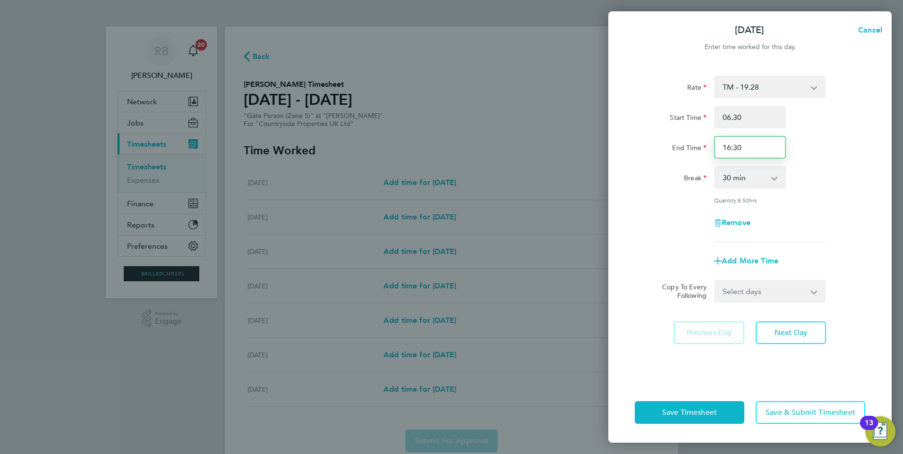
type input "06:30"
click at [759, 296] on select "Select days Day Weekday (Mon-Fri) Weekend (Sat-Sun) [DATE] [DATE] [DATE] [DATE]…" at bounding box center [764, 291] width 99 height 21
select select "WEEKDAY"
click at [715, 281] on select "Select days Day Weekday (Mon-Fri) Weekend (Sat-Sun) [DATE] [DATE] [DATE] [DATE]…" at bounding box center [764, 291] width 99 height 21
select select "[DATE]"
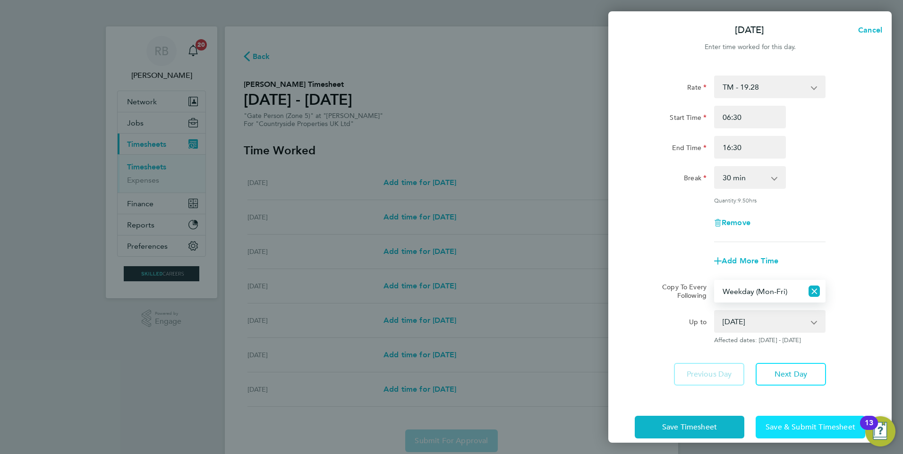
click at [808, 429] on span "Save & Submit Timesheet" at bounding box center [811, 427] width 90 height 9
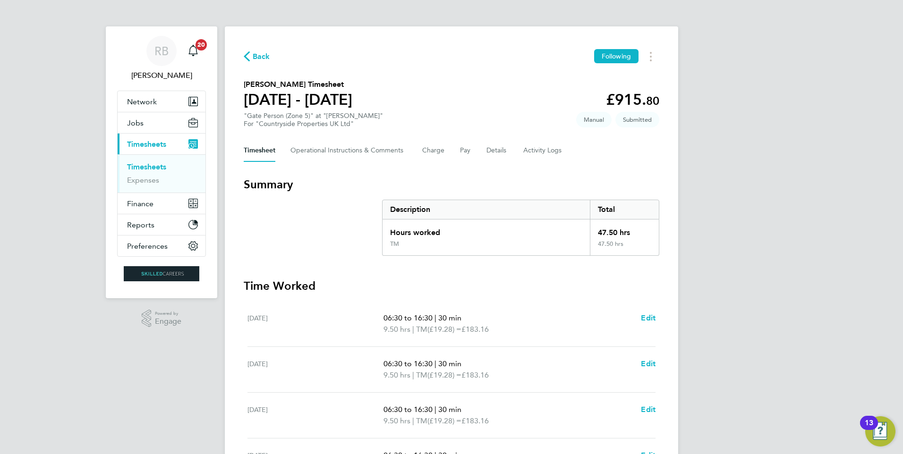
click at [153, 165] on link "Timesheets" at bounding box center [146, 167] width 39 height 9
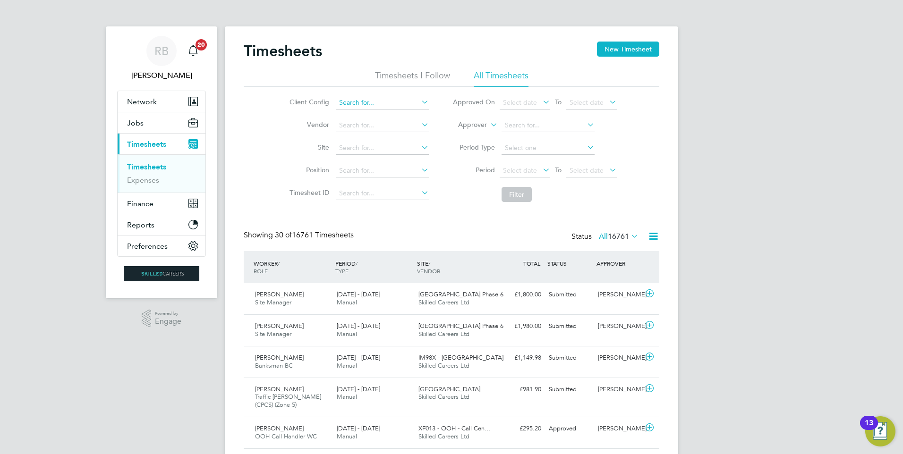
click at [354, 101] on input at bounding box center [382, 102] width 93 height 13
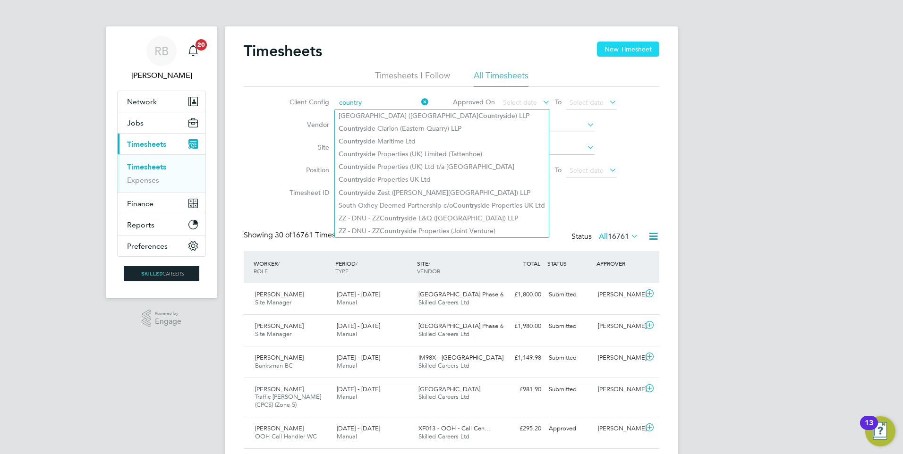
type input "country"
click at [621, 49] on button "New Timesheet" at bounding box center [628, 49] width 62 height 15
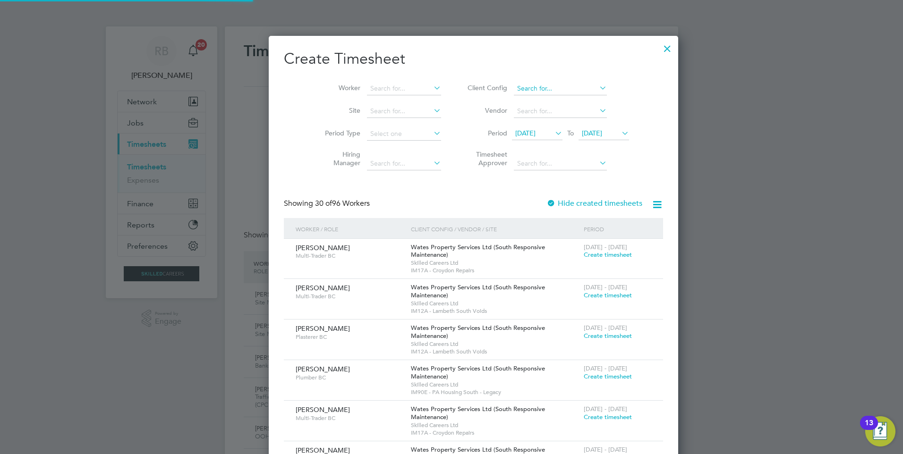
click at [514, 89] on input at bounding box center [560, 88] width 93 height 13
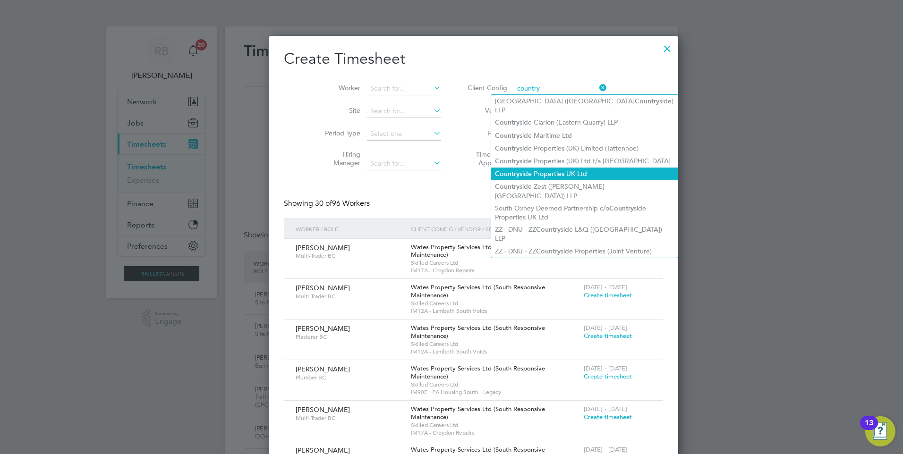
click at [617, 168] on li "Country side Properties UK Ltd" at bounding box center [584, 174] width 187 height 13
type input "Countryside Properties UK Ltd"
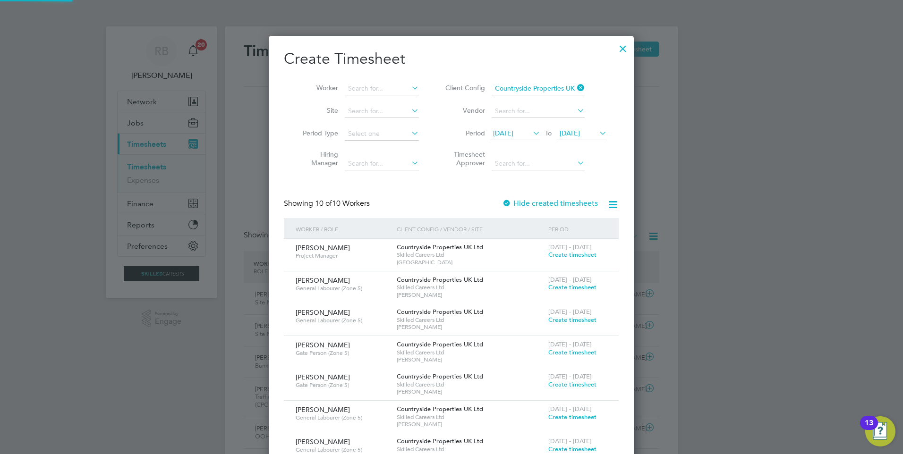
click at [510, 134] on span "[DATE]" at bounding box center [503, 133] width 20 height 9
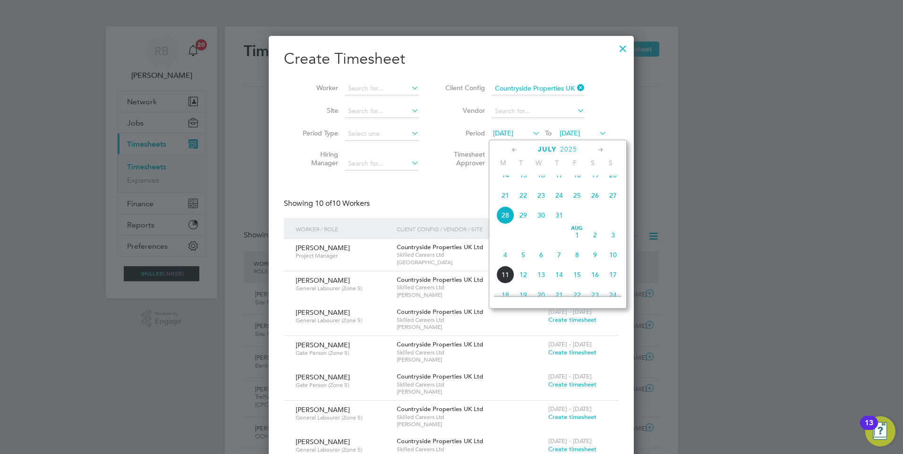
click at [506, 263] on span "4" at bounding box center [505, 255] width 18 height 18
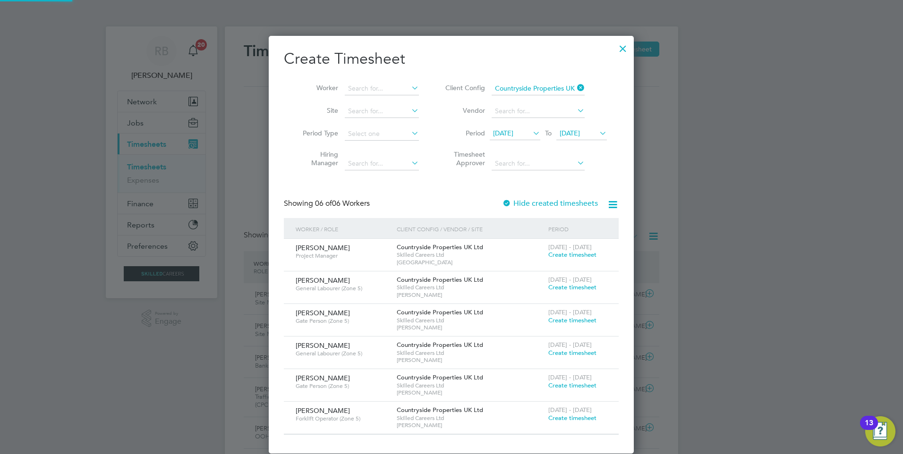
click at [571, 132] on span "[DATE]" at bounding box center [570, 133] width 20 height 9
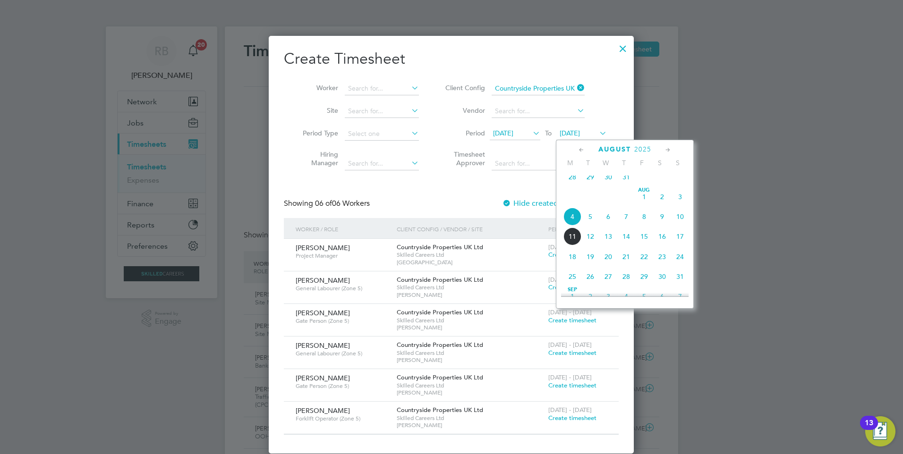
drag, startPoint x: 680, startPoint y: 225, endPoint x: 379, endPoint y: 295, distance: 308.5
click at [679, 225] on span "10" at bounding box center [680, 217] width 18 height 18
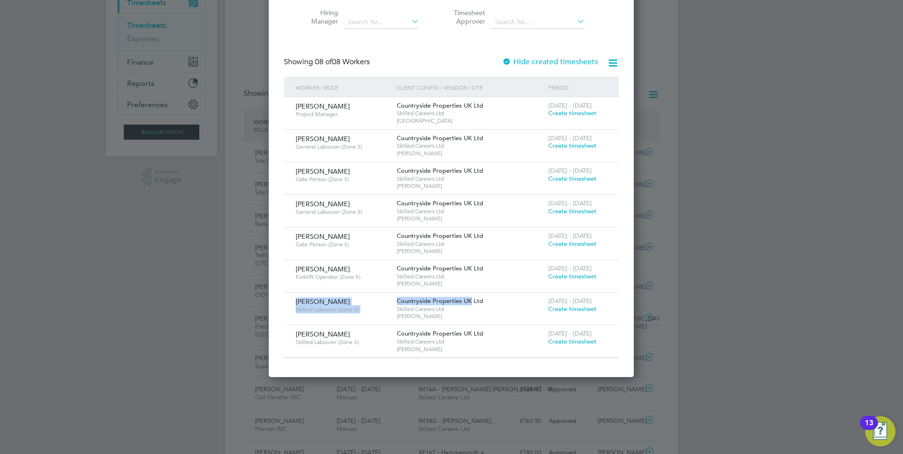
drag, startPoint x: 291, startPoint y: 300, endPoint x: 472, endPoint y: 302, distance: 180.5
click at [472, 302] on div "[PERSON_NAME] Skilled Labourer (Zone 5) Countryside Properties UK Ltd Skilled C…" at bounding box center [451, 309] width 335 height 32
drag, startPoint x: 472, startPoint y: 302, endPoint x: 327, endPoint y: 307, distance: 144.6
click at [327, 307] on span "Skilled Labourer (Zone 5)" at bounding box center [343, 310] width 94 height 8
click at [565, 308] on span "Create timesheet" at bounding box center [572, 309] width 48 height 8
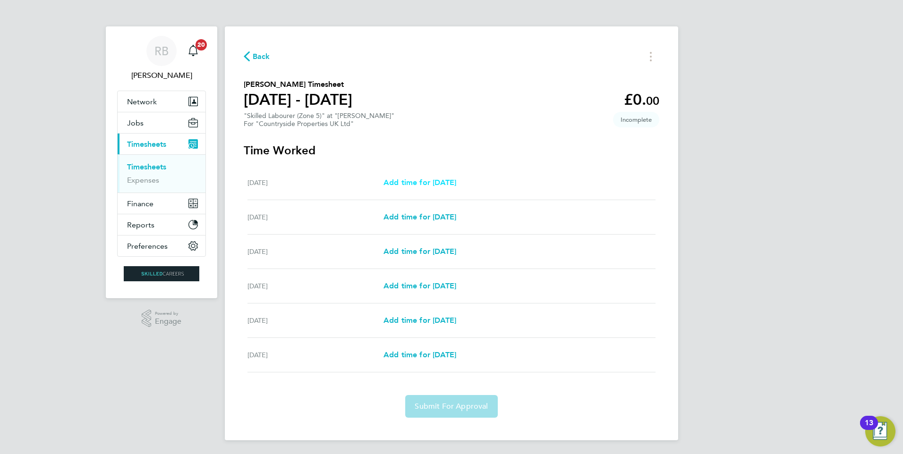
click at [431, 181] on span "Add time for [DATE]" at bounding box center [420, 182] width 73 height 9
select select "30"
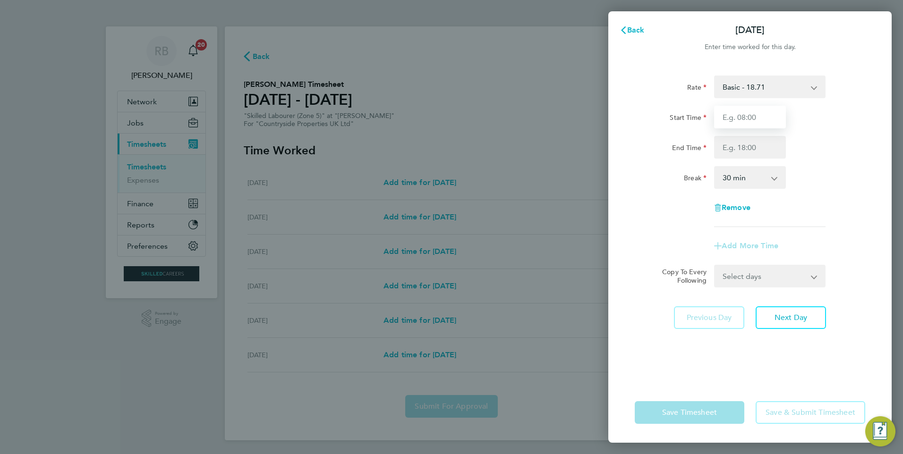
click at [738, 125] on input "Start Time" at bounding box center [750, 117] width 72 height 23
type input "07:30"
type input "16:30"
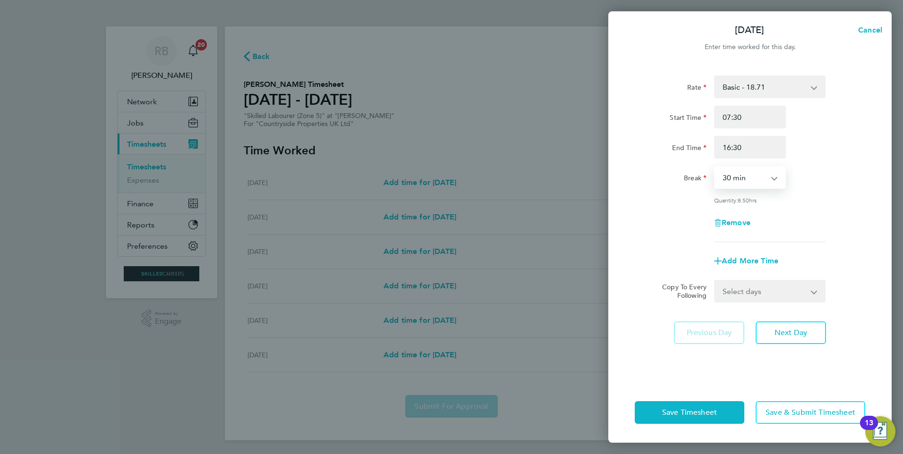
click at [749, 285] on select "Select days Day Weekday (Mon-Fri) Weekend (Sat-Sun) [DATE] [DATE] [DATE] [DATE]…" at bounding box center [764, 291] width 99 height 21
select select "WEEKDAY"
click at [715, 281] on select "Select days Day Weekday (Mon-Fri) Weekend (Sat-Sun) [DATE] [DATE] [DATE] [DATE]…" at bounding box center [764, 291] width 99 height 21
select select "[DATE]"
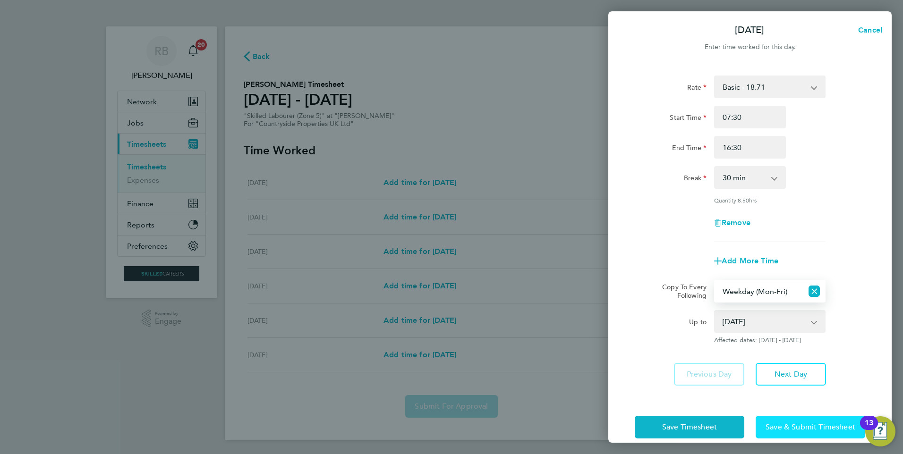
drag, startPoint x: 797, startPoint y: 418, endPoint x: 784, endPoint y: 404, distance: 19.4
click at [797, 418] on button "Save & Submit Timesheet" at bounding box center [811, 427] width 110 height 23
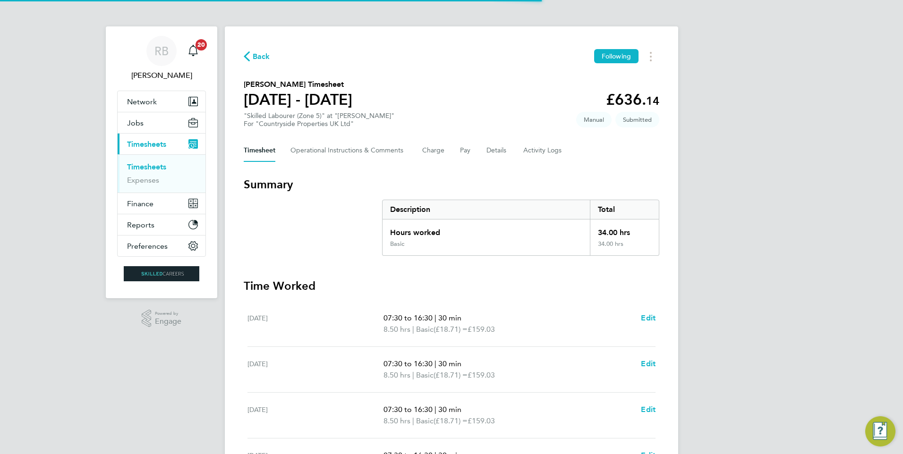
drag, startPoint x: 160, startPoint y: 166, endPoint x: 206, endPoint y: 164, distance: 46.3
click at [160, 166] on link "Timesheets" at bounding box center [146, 167] width 39 height 9
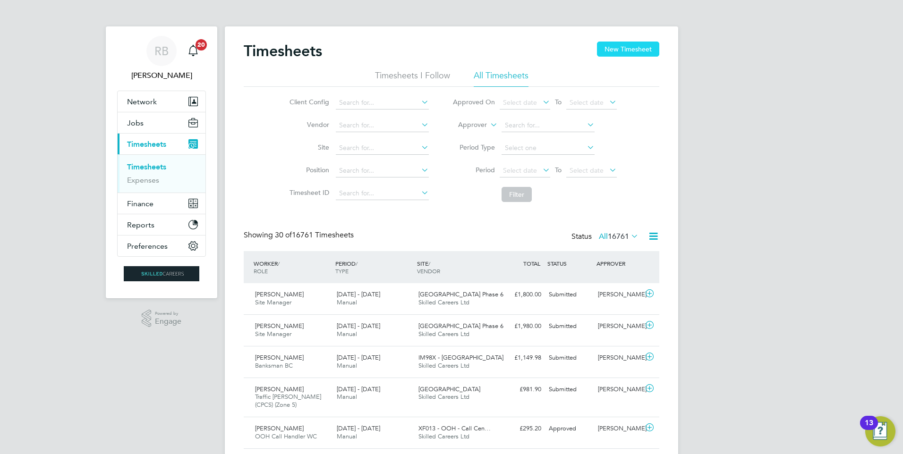
click at [610, 46] on button "New Timesheet" at bounding box center [628, 49] width 62 height 15
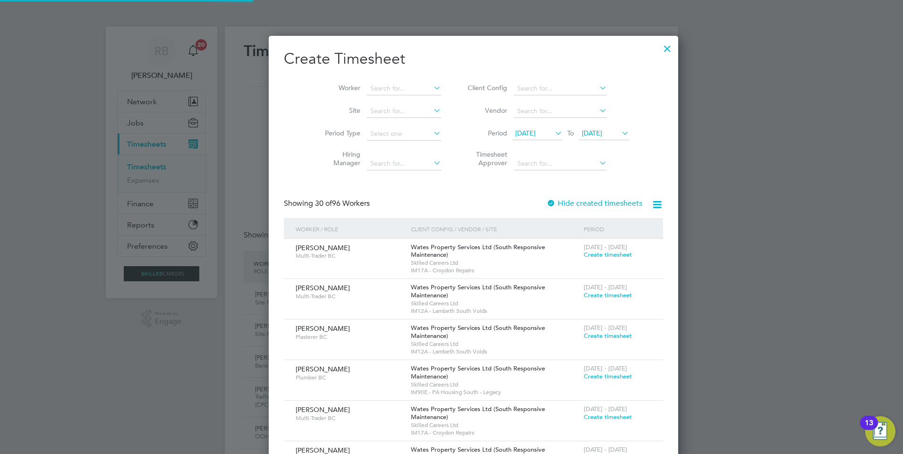
click at [527, 132] on span "[DATE]" at bounding box center [525, 133] width 20 height 9
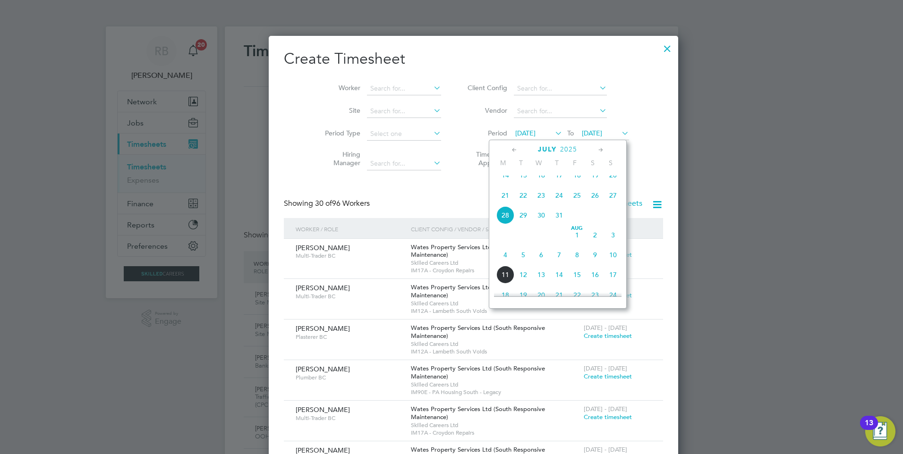
click at [507, 264] on span "4" at bounding box center [505, 255] width 18 height 18
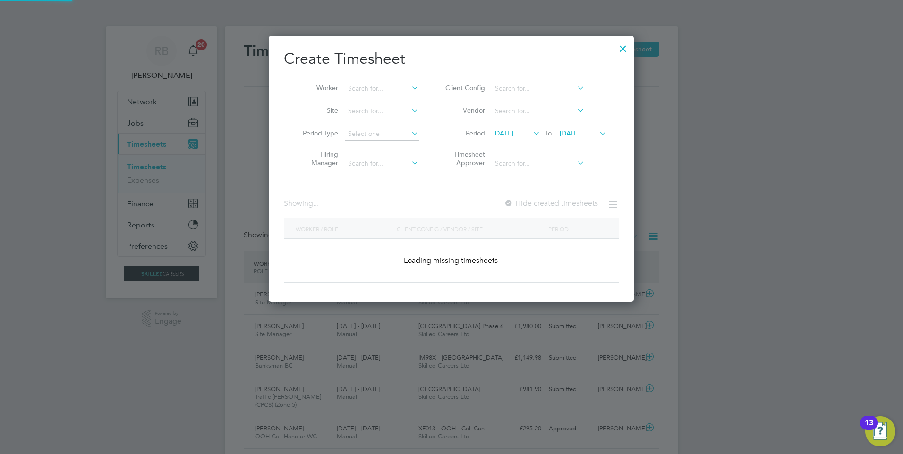
click at [572, 130] on span "[DATE]" at bounding box center [570, 133] width 20 height 9
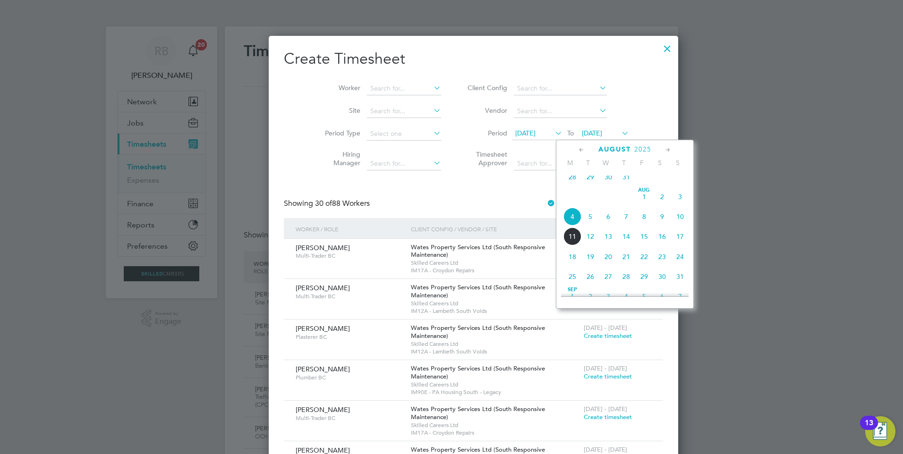
drag, startPoint x: 682, startPoint y: 225, endPoint x: 647, endPoint y: 190, distance: 49.4
click at [682, 225] on span "10" at bounding box center [680, 217] width 18 height 18
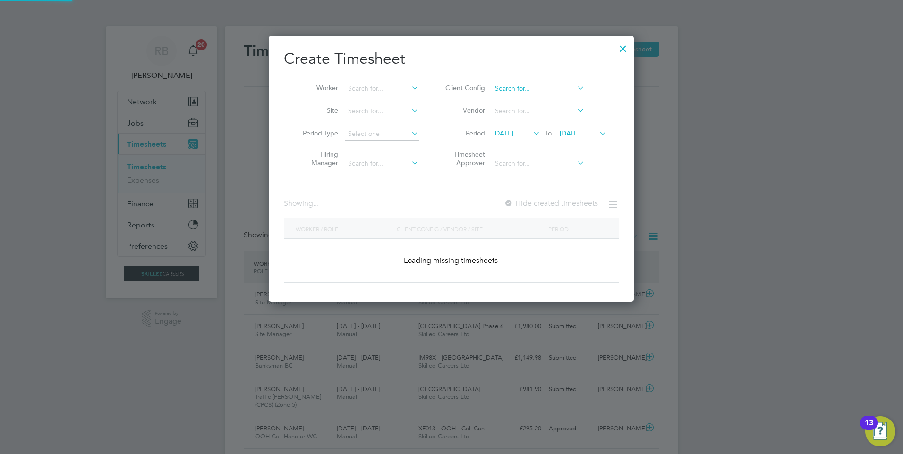
click at [513, 87] on input at bounding box center [538, 88] width 93 height 13
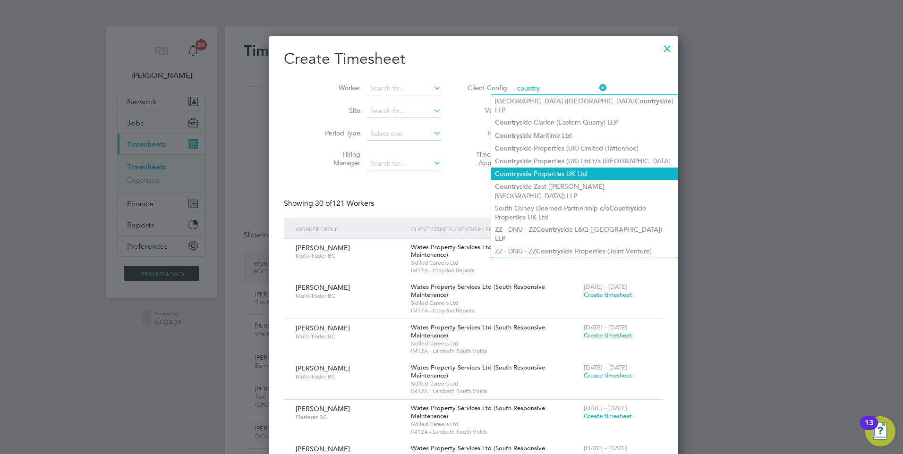
click at [563, 168] on li "Country side Properties UK Ltd" at bounding box center [584, 174] width 187 height 13
type input "Countryside Properties UK Ltd"
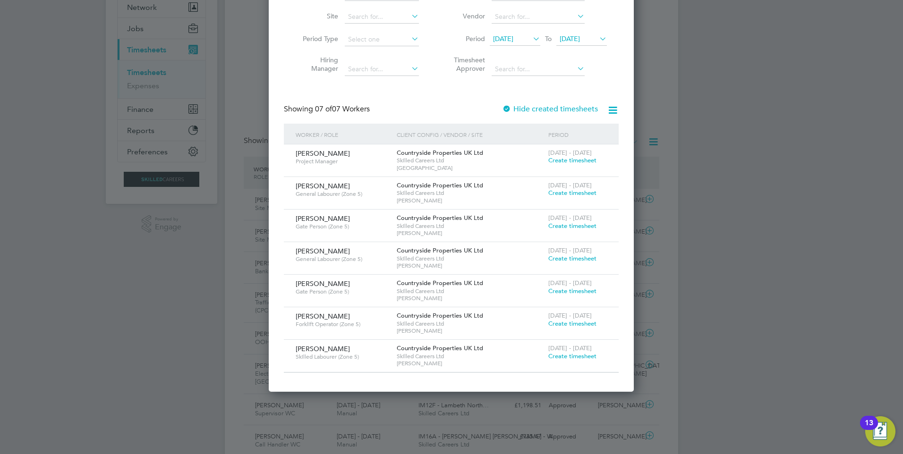
click at [566, 358] on span "Create timesheet" at bounding box center [572, 356] width 48 height 8
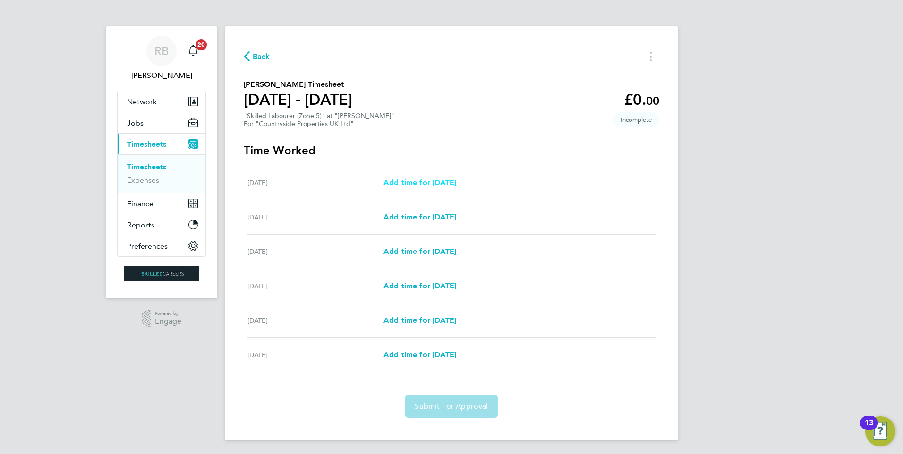
click at [434, 181] on span "Add time for [DATE]" at bounding box center [420, 182] width 73 height 9
select select "30"
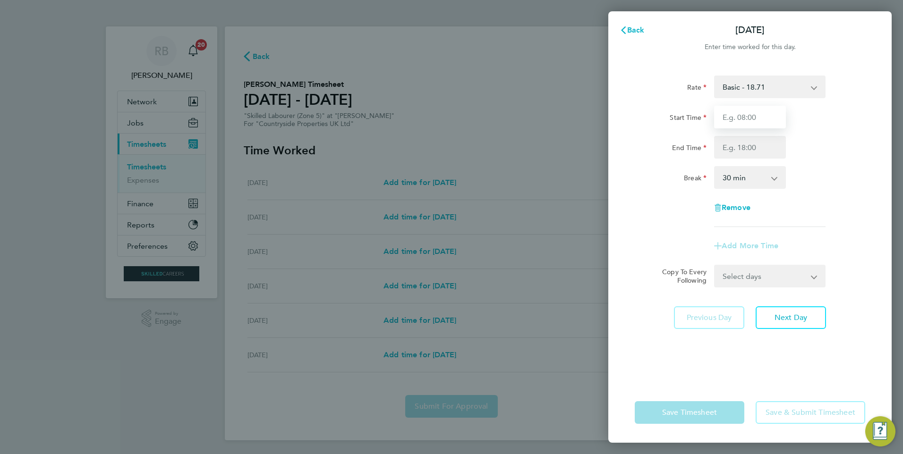
click at [747, 123] on input "Start Time" at bounding box center [750, 117] width 72 height 23
type input "07:30"
type input "16:30"
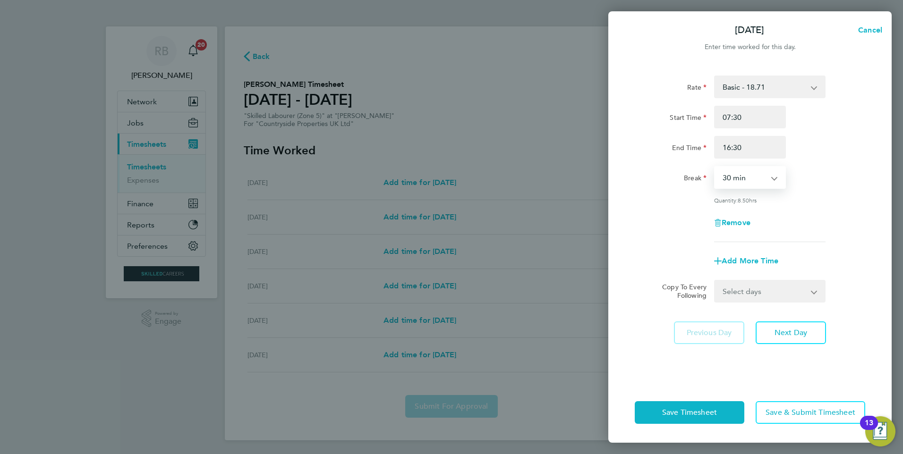
click at [774, 284] on select "Select days Day Weekday (Mon-Fri) Weekend (Sat-Sun) [DATE] [DATE] [DATE] [DATE]…" at bounding box center [764, 291] width 99 height 21
select select "WEEKDAY"
click at [715, 281] on select "Select days Day Weekday (Mon-Fri) Weekend (Sat-Sun) [DATE] [DATE] [DATE] [DATE]…" at bounding box center [764, 291] width 99 height 21
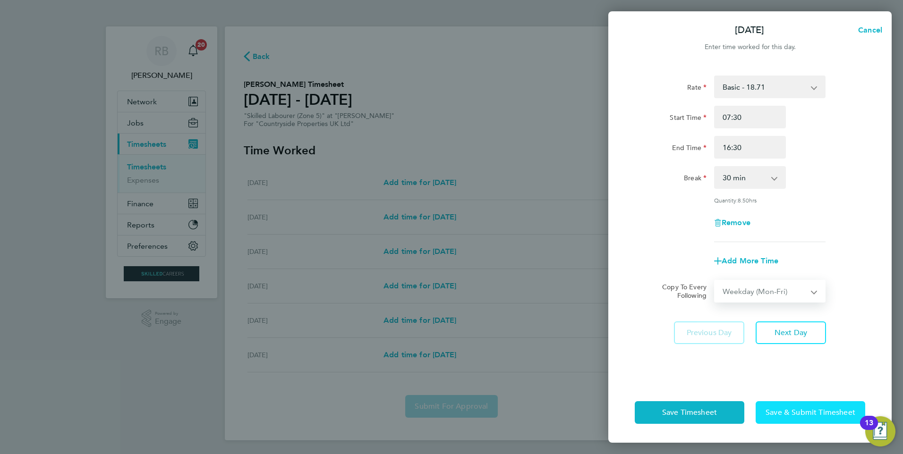
select select "[DATE]"
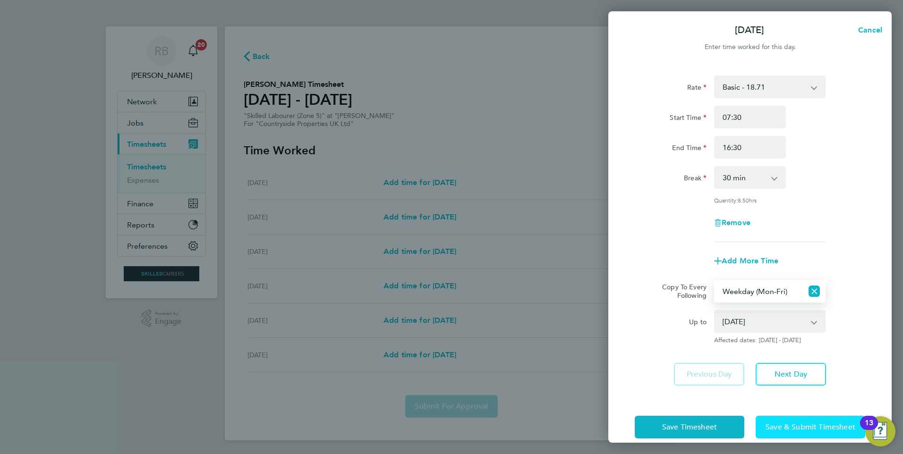
click at [807, 429] on span "Save & Submit Timesheet" at bounding box center [811, 427] width 90 height 9
